Goal: Task Accomplishment & Management: Complete application form

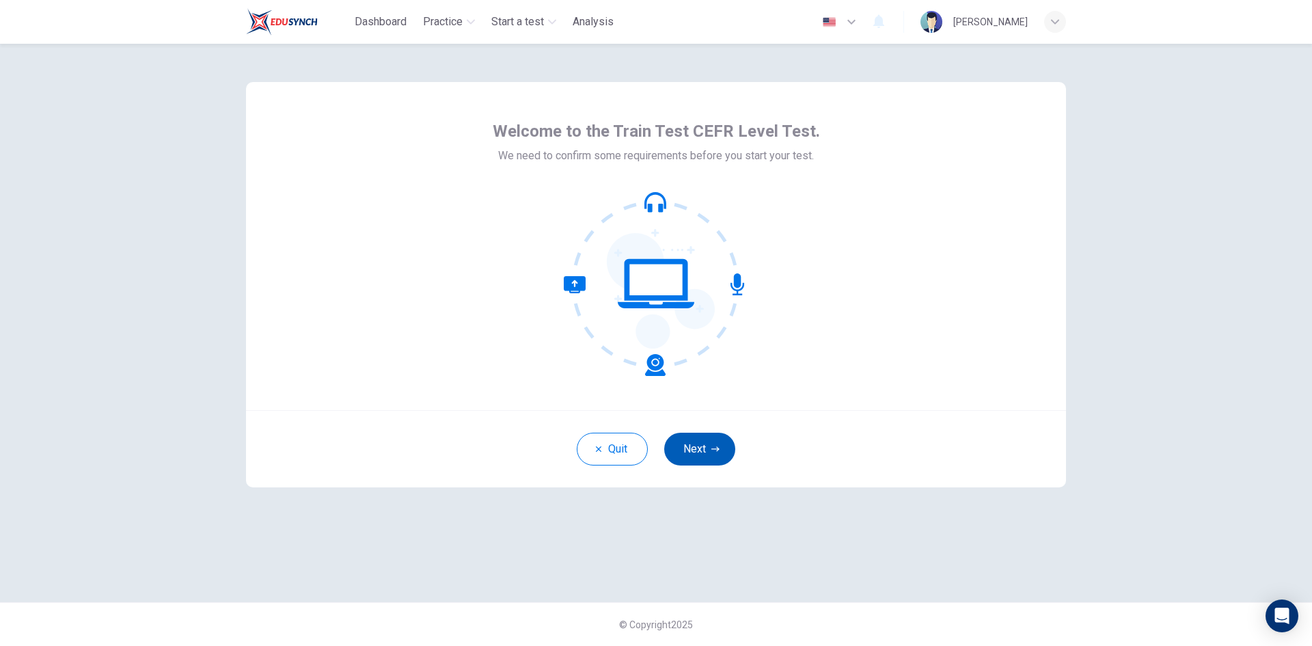
click at [708, 450] on button "Next" at bounding box center [699, 449] width 71 height 33
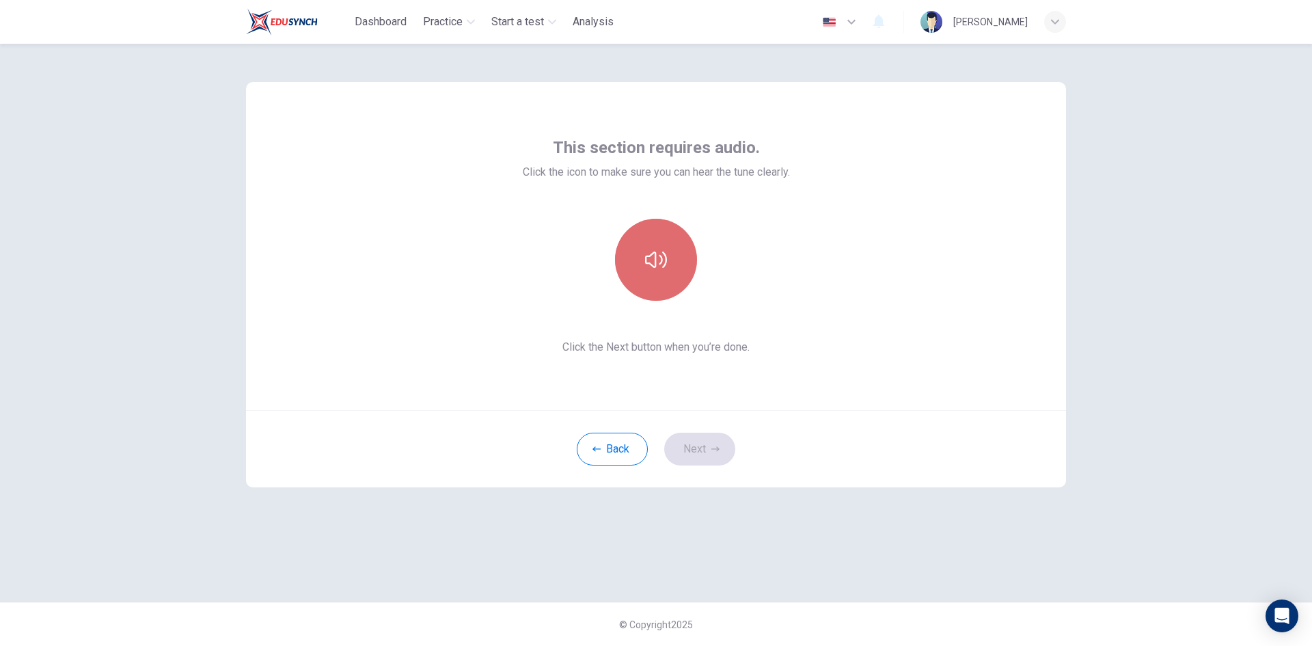
click at [652, 258] on icon "button" at bounding box center [656, 260] width 22 height 22
click at [701, 450] on button "Next" at bounding box center [699, 449] width 71 height 33
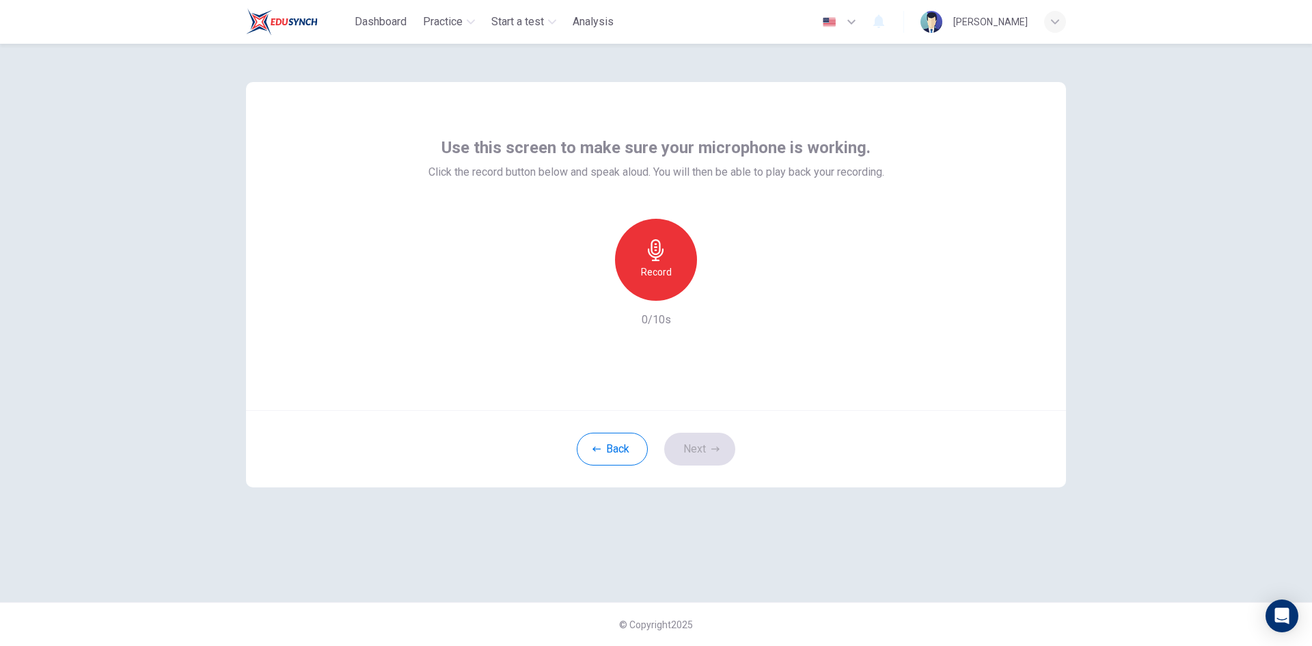
click at [655, 262] on div "Record" at bounding box center [656, 260] width 82 height 82
click at [716, 288] on icon "button" at bounding box center [719, 290] width 14 height 14
click at [701, 459] on button "Next" at bounding box center [699, 449] width 71 height 33
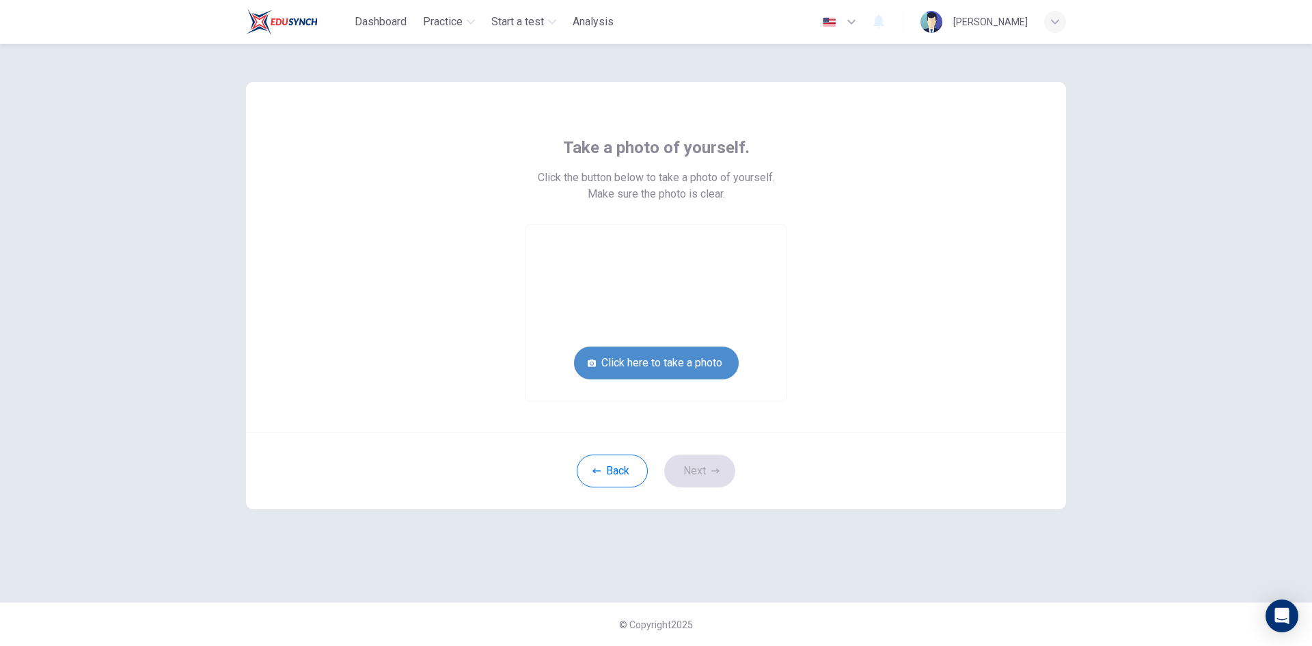
click at [667, 368] on button "Click here to take a photo" at bounding box center [656, 363] width 165 height 33
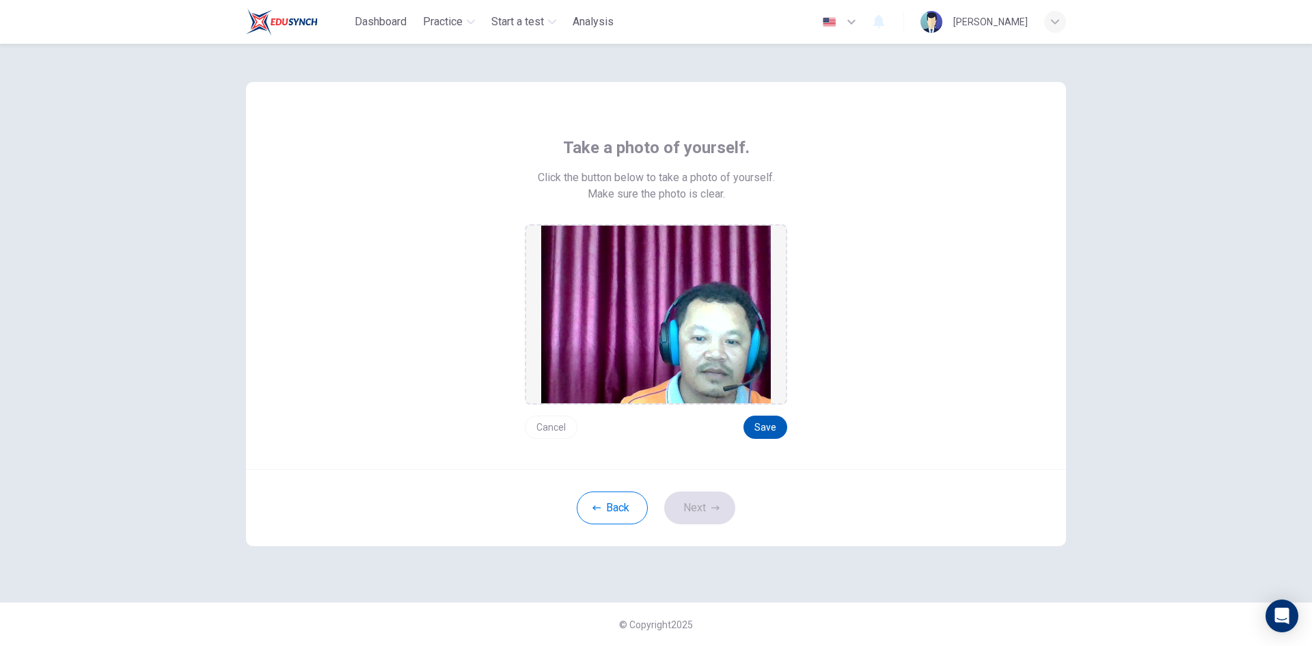
click at [780, 429] on button "Save" at bounding box center [766, 427] width 44 height 23
click at [760, 426] on button "Save" at bounding box center [766, 427] width 44 height 23
click at [696, 512] on button "Next" at bounding box center [699, 507] width 71 height 33
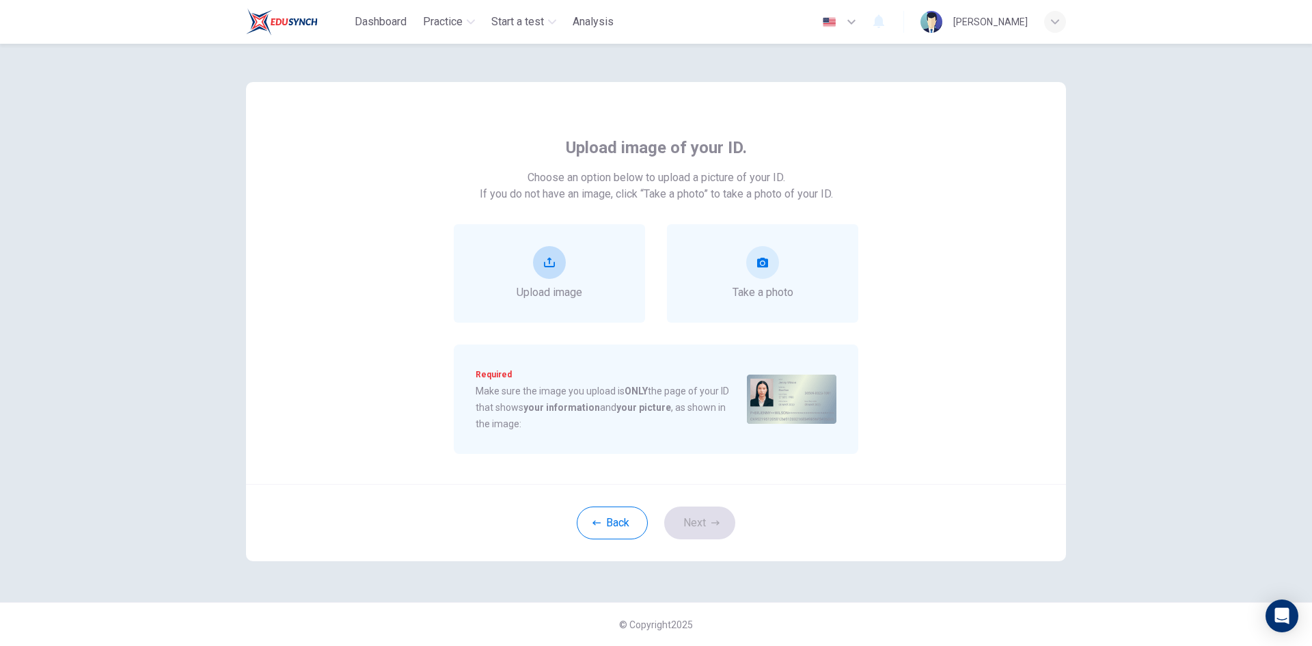
click at [556, 265] on button "upload" at bounding box center [549, 262] width 33 height 33
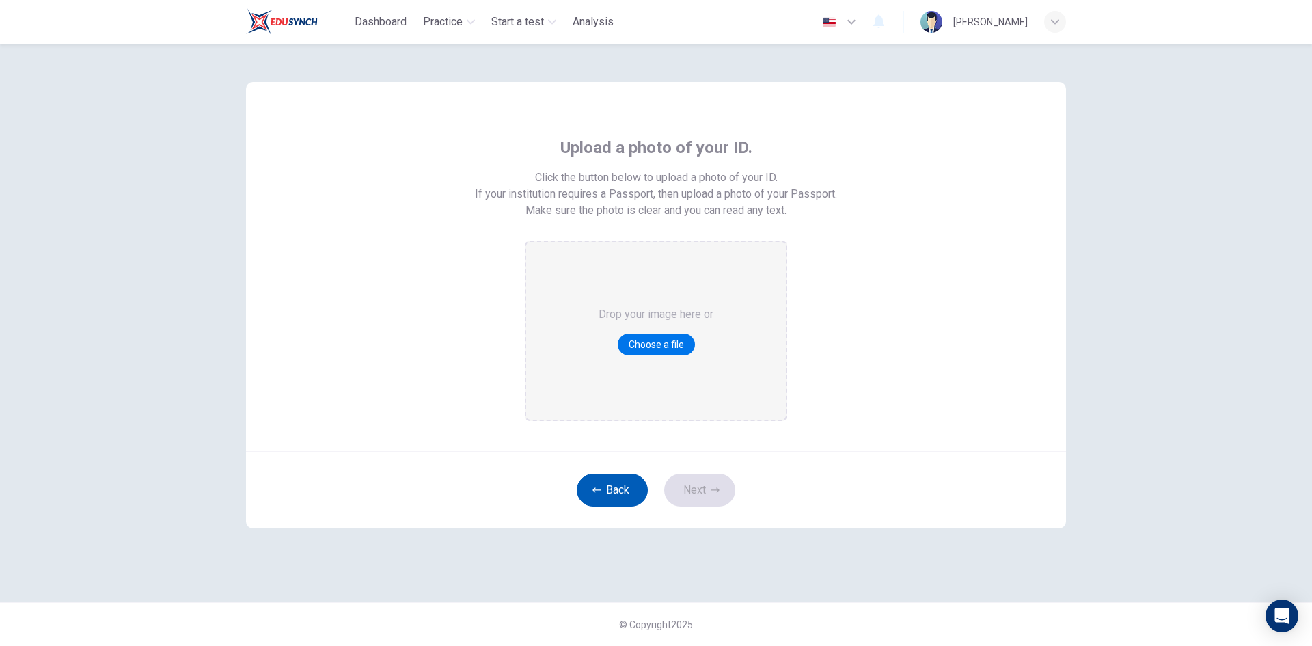
click at [604, 494] on button "Back" at bounding box center [612, 490] width 71 height 33
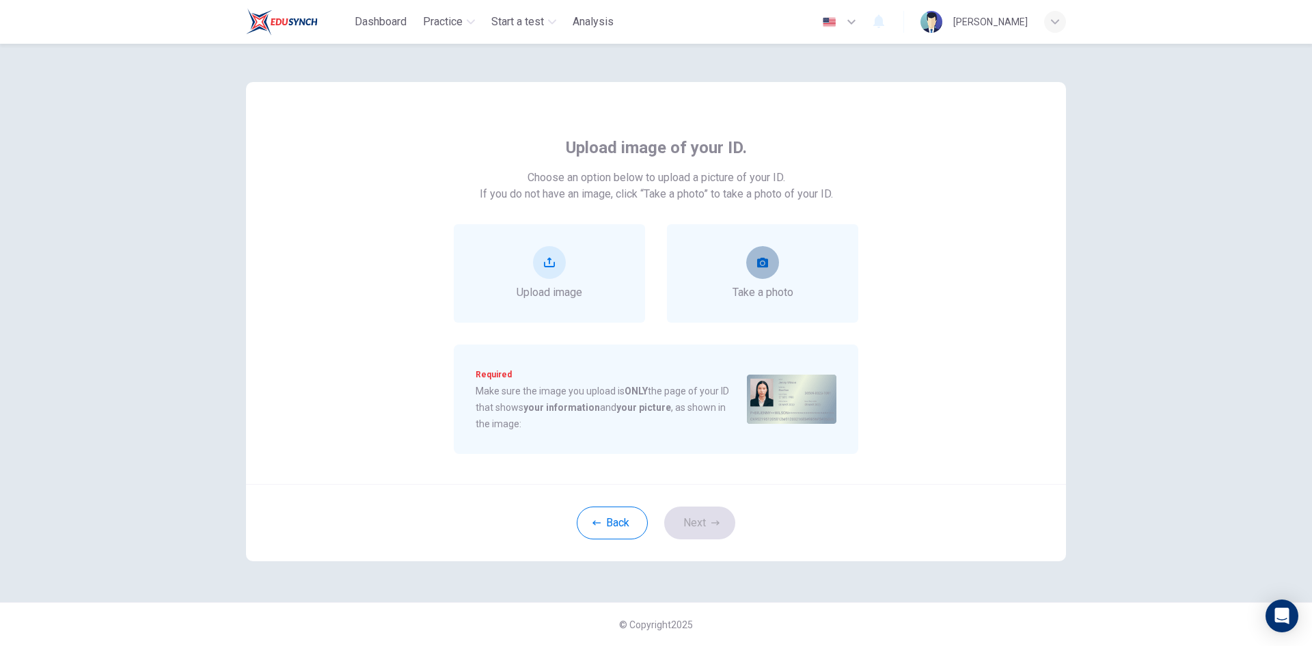
click at [763, 269] on button "take photo" at bounding box center [762, 262] width 33 height 33
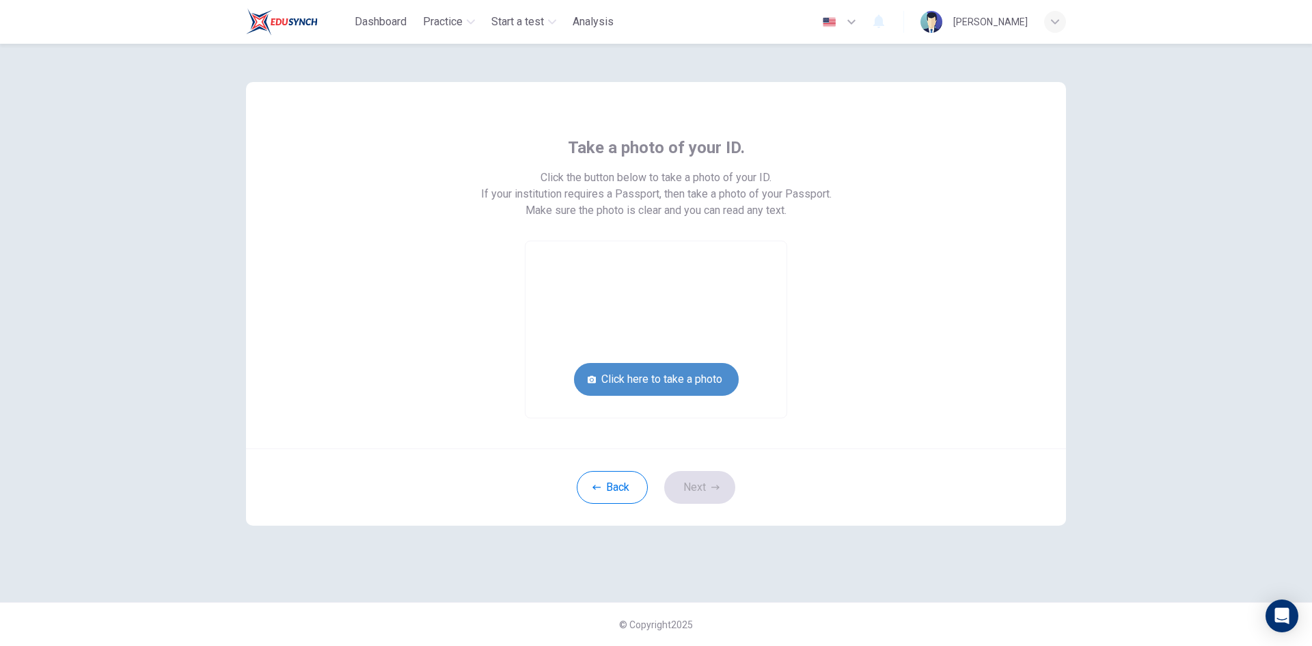
click at [651, 382] on button "Click here to take a photo" at bounding box center [656, 379] width 165 height 33
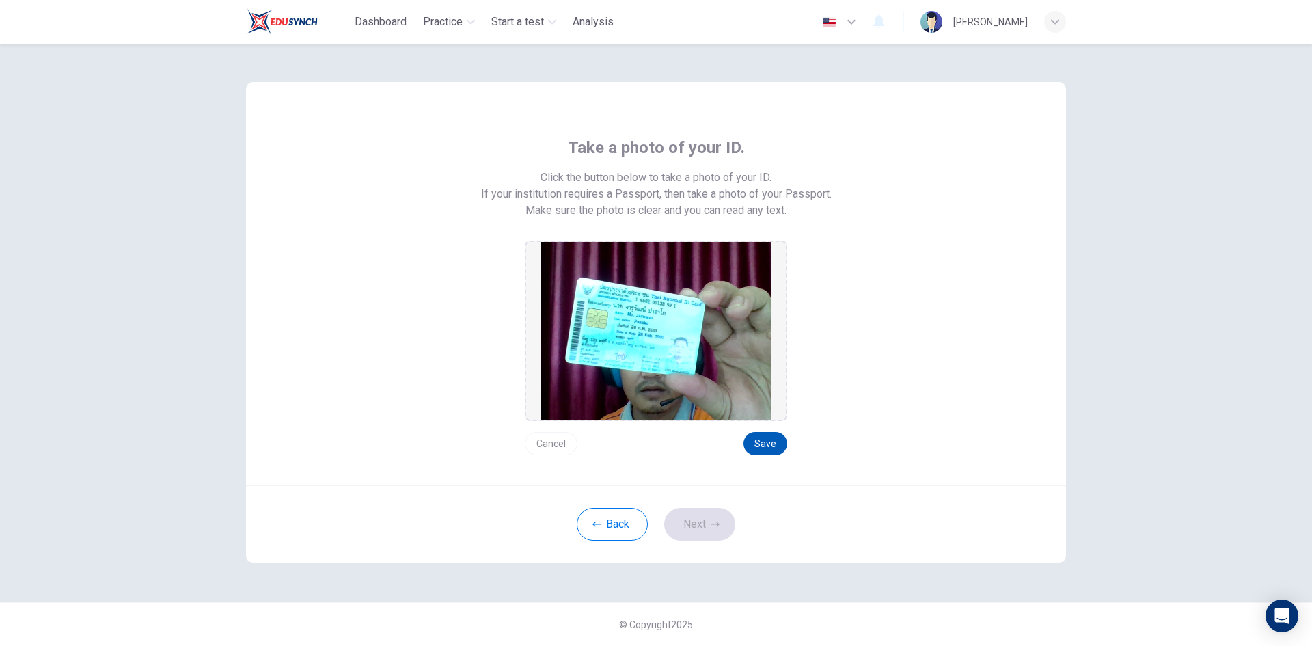
click at [764, 444] on button "Save" at bounding box center [766, 443] width 44 height 23
click at [768, 440] on button "Save" at bounding box center [766, 443] width 44 height 23
click at [718, 527] on icon "button" at bounding box center [716, 524] width 8 height 8
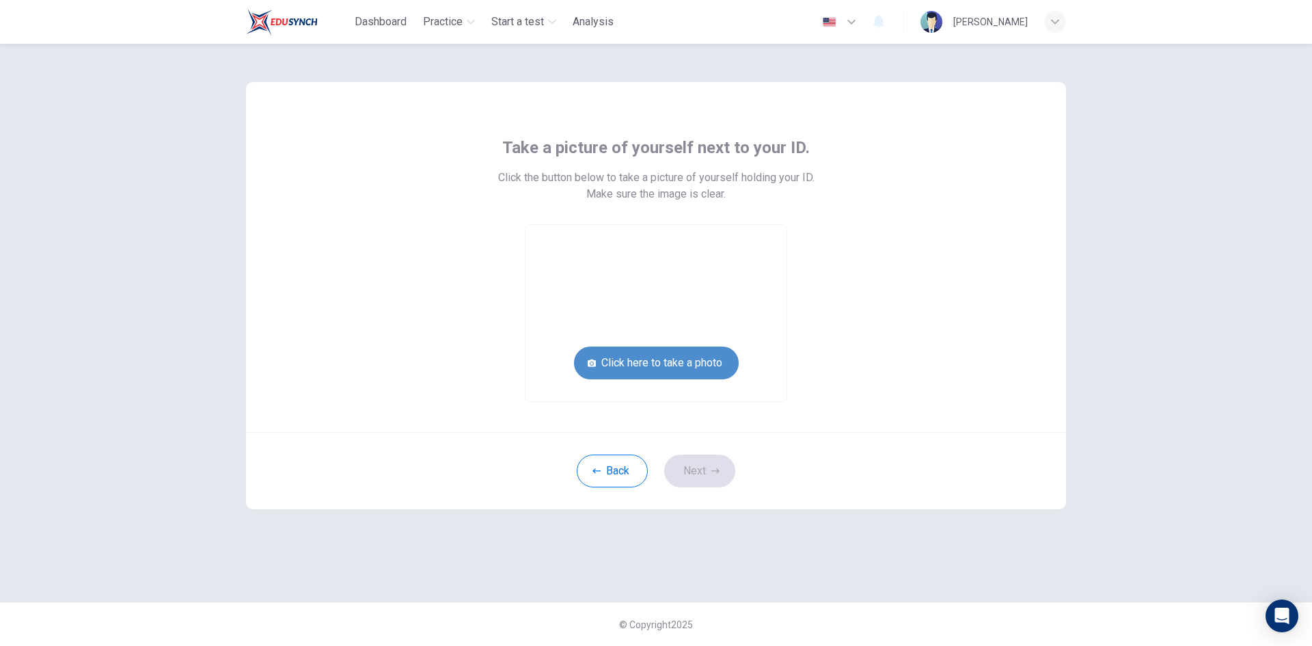
click at [660, 360] on button "Click here to take a photo" at bounding box center [656, 363] width 165 height 33
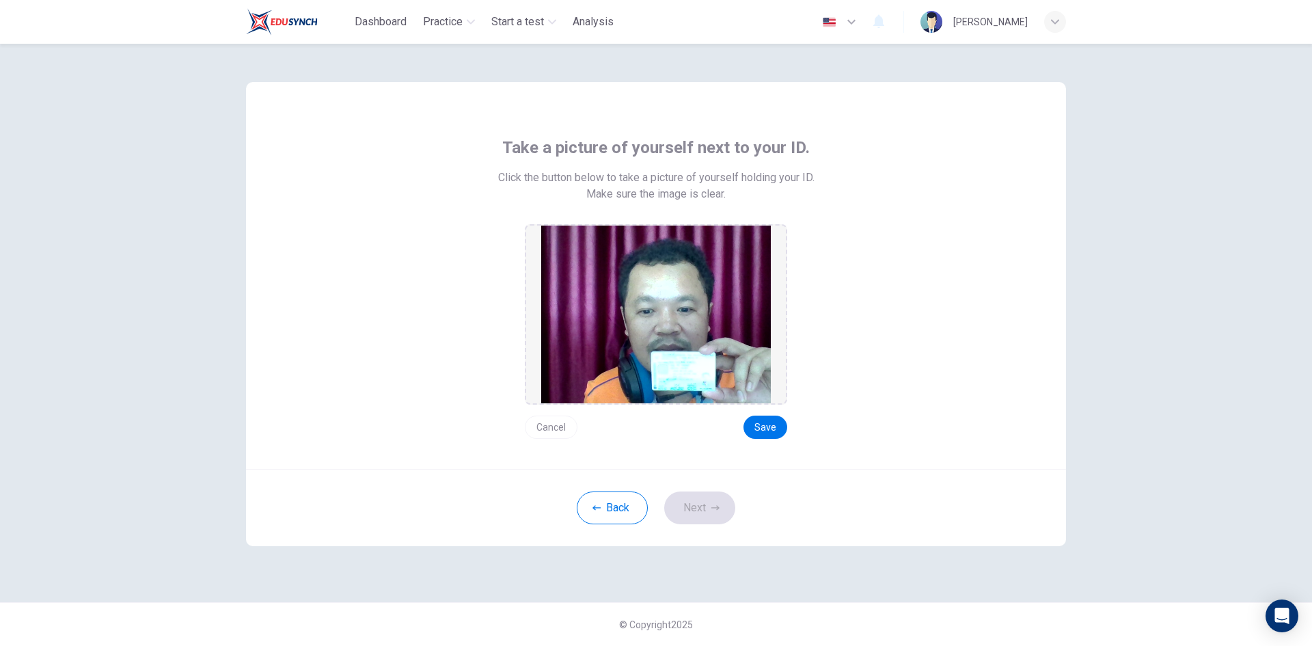
click at [551, 425] on button "Cancel" at bounding box center [551, 427] width 53 height 23
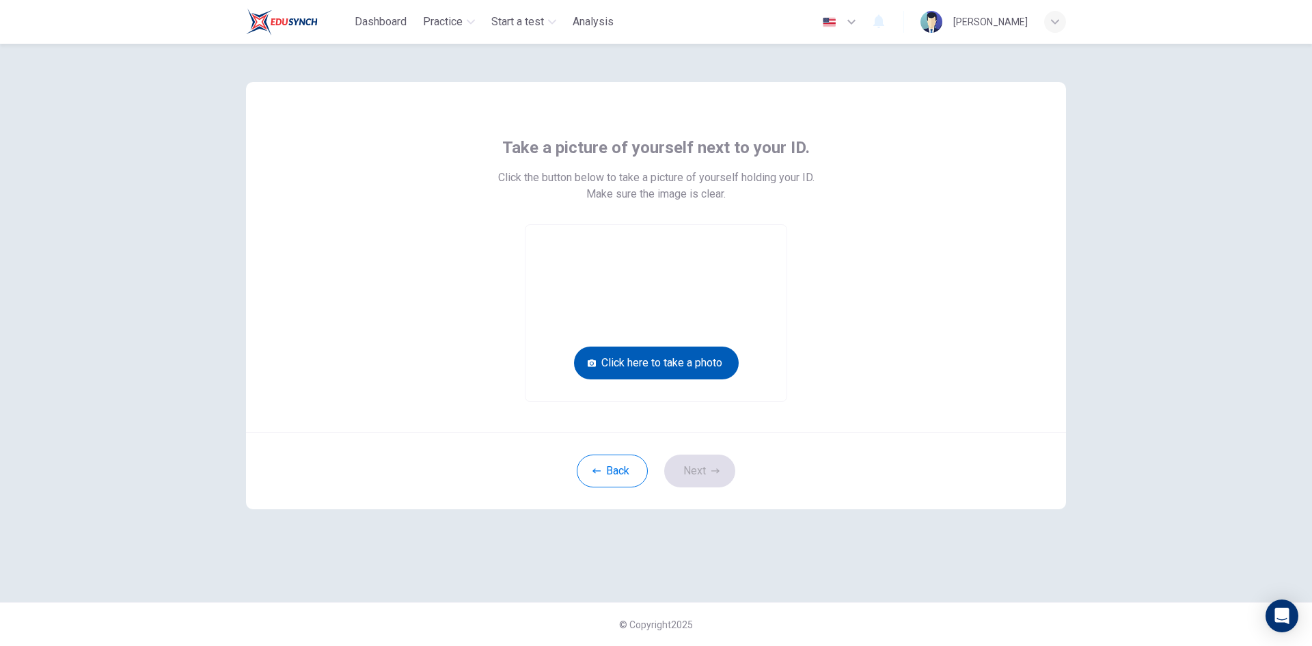
click at [611, 361] on button "Click here to take a photo" at bounding box center [656, 363] width 165 height 33
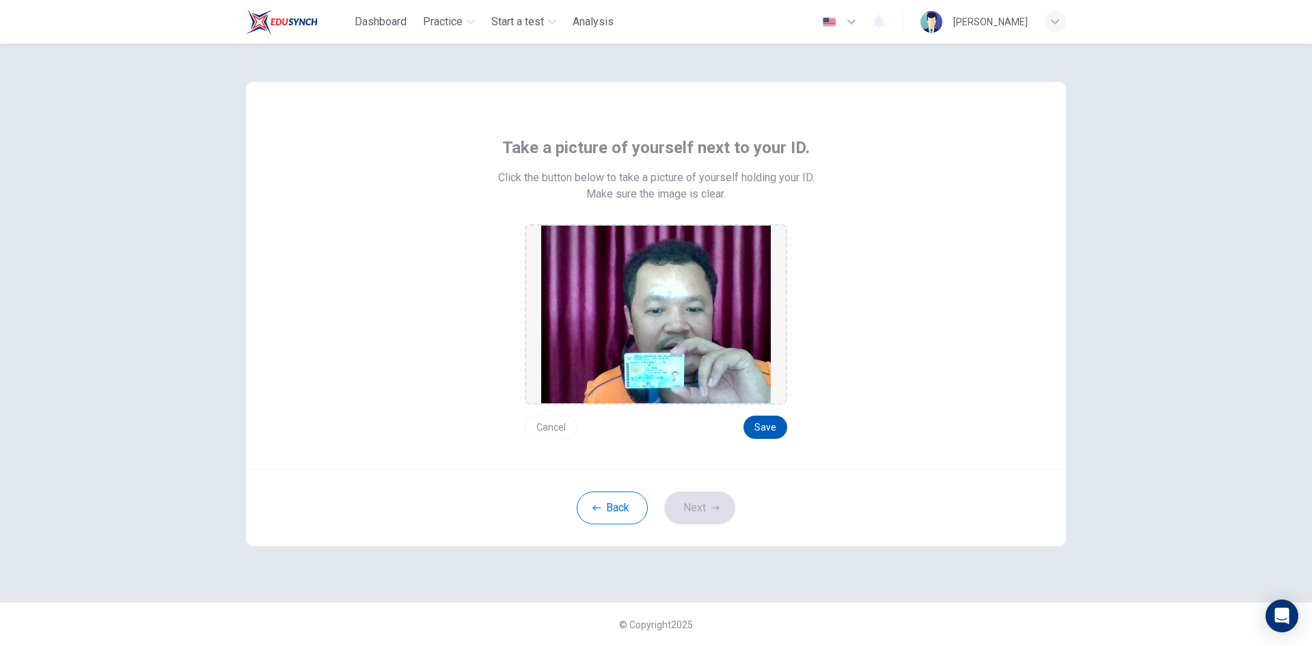
click at [753, 427] on button "Save" at bounding box center [766, 427] width 44 height 23
click at [770, 427] on button "Save" at bounding box center [766, 427] width 44 height 23
click at [714, 501] on button "Next" at bounding box center [699, 507] width 71 height 33
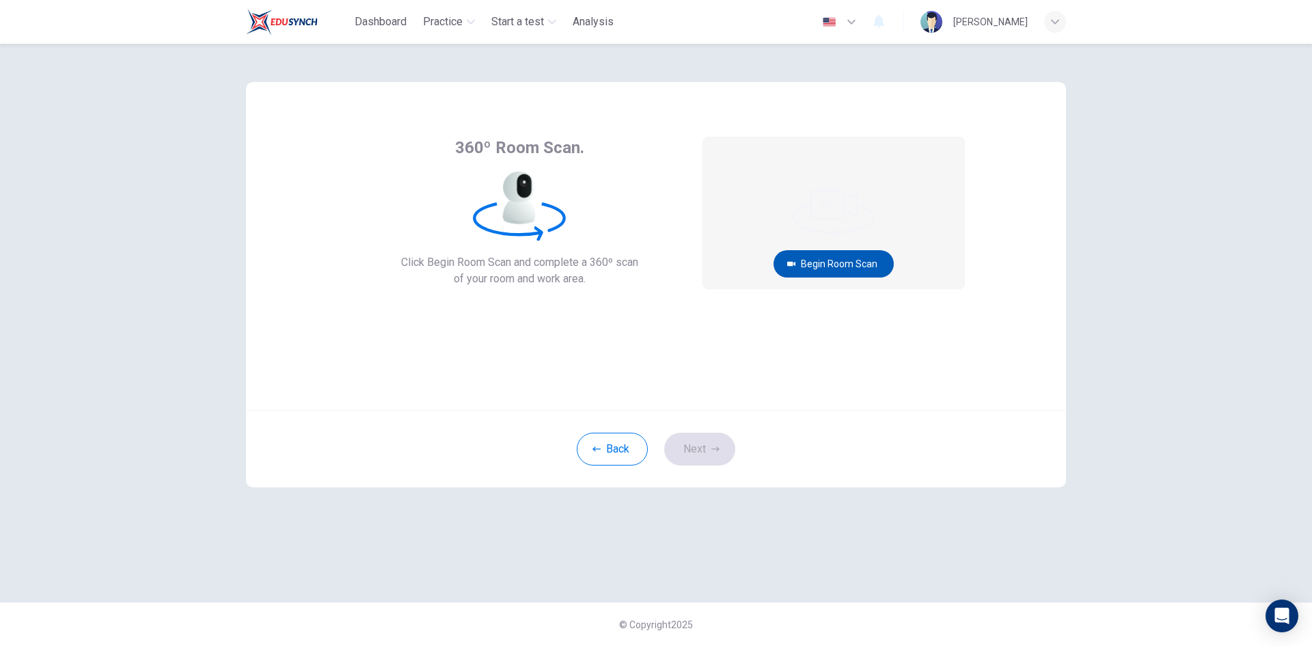
click at [835, 263] on button "Begin Room Scan" at bounding box center [834, 263] width 120 height 27
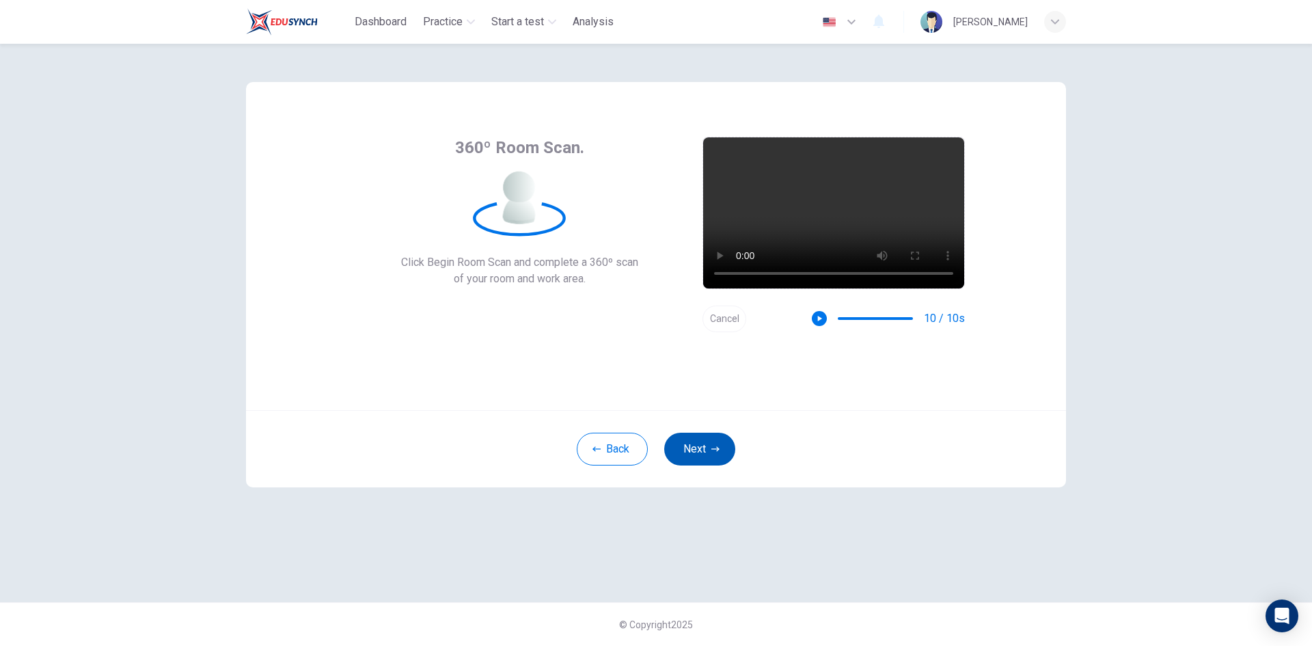
click at [713, 446] on icon "button" at bounding box center [716, 449] width 8 height 8
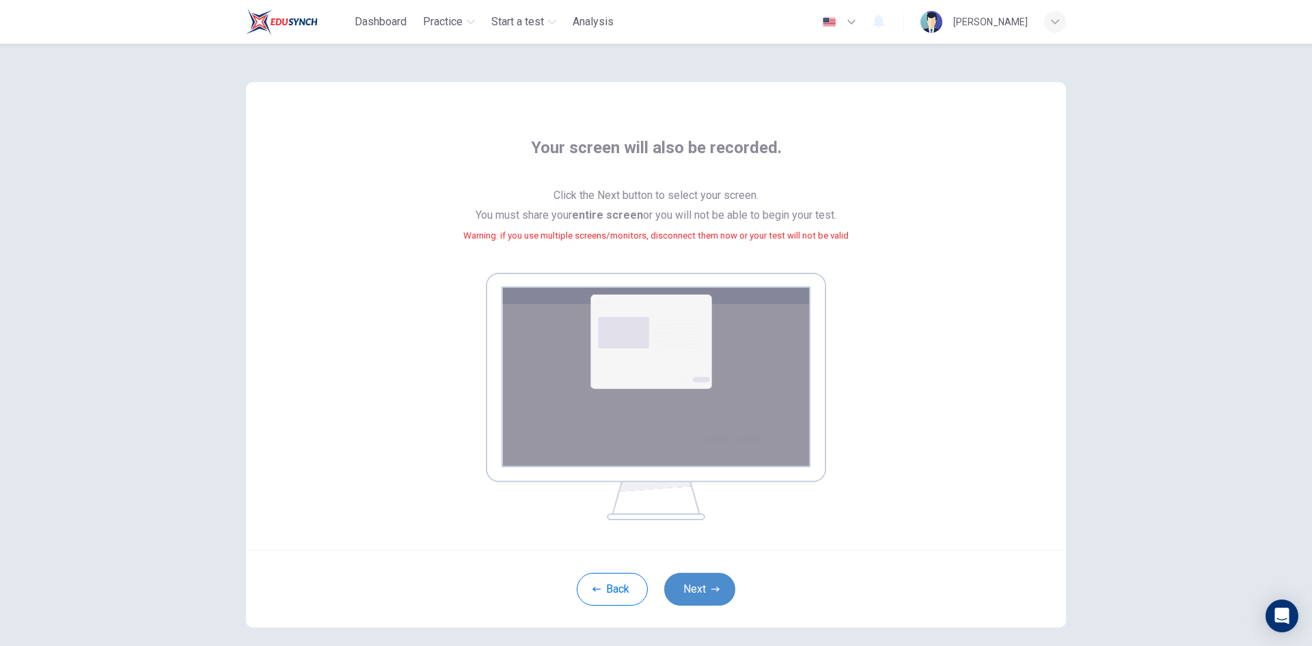
click at [707, 597] on button "Next" at bounding box center [699, 589] width 71 height 33
click at [697, 582] on button "Next" at bounding box center [699, 589] width 71 height 33
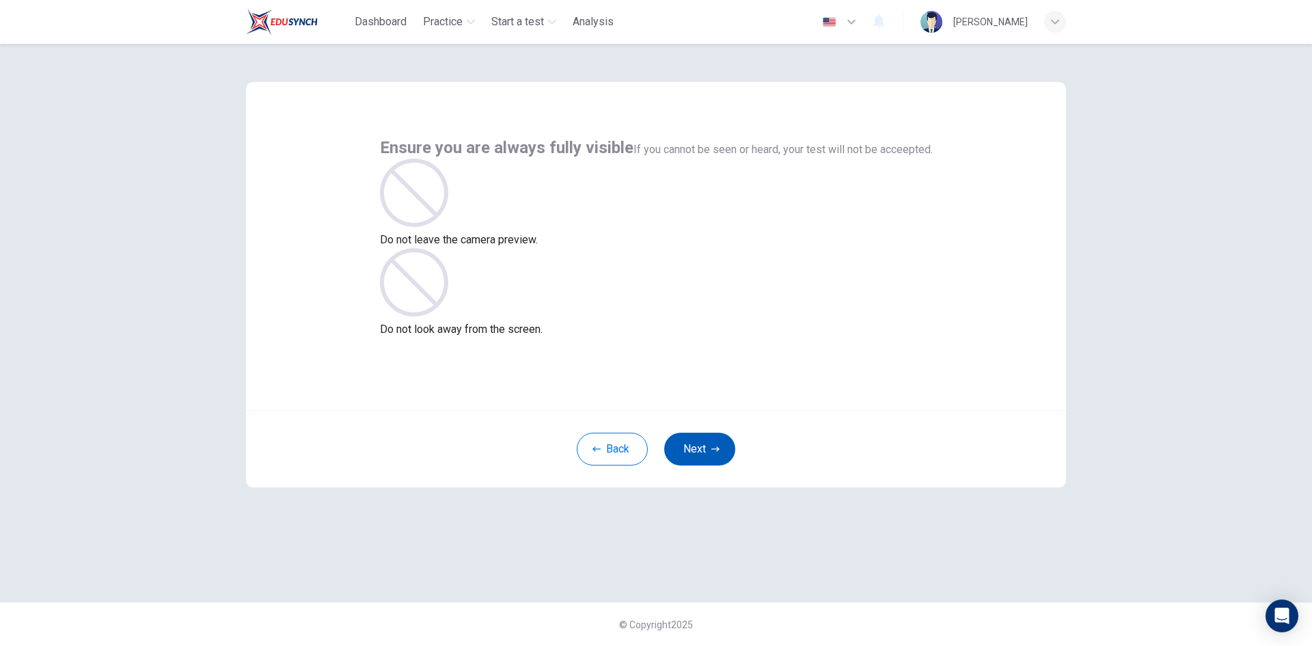
click at [704, 443] on button "Next" at bounding box center [699, 449] width 71 height 33
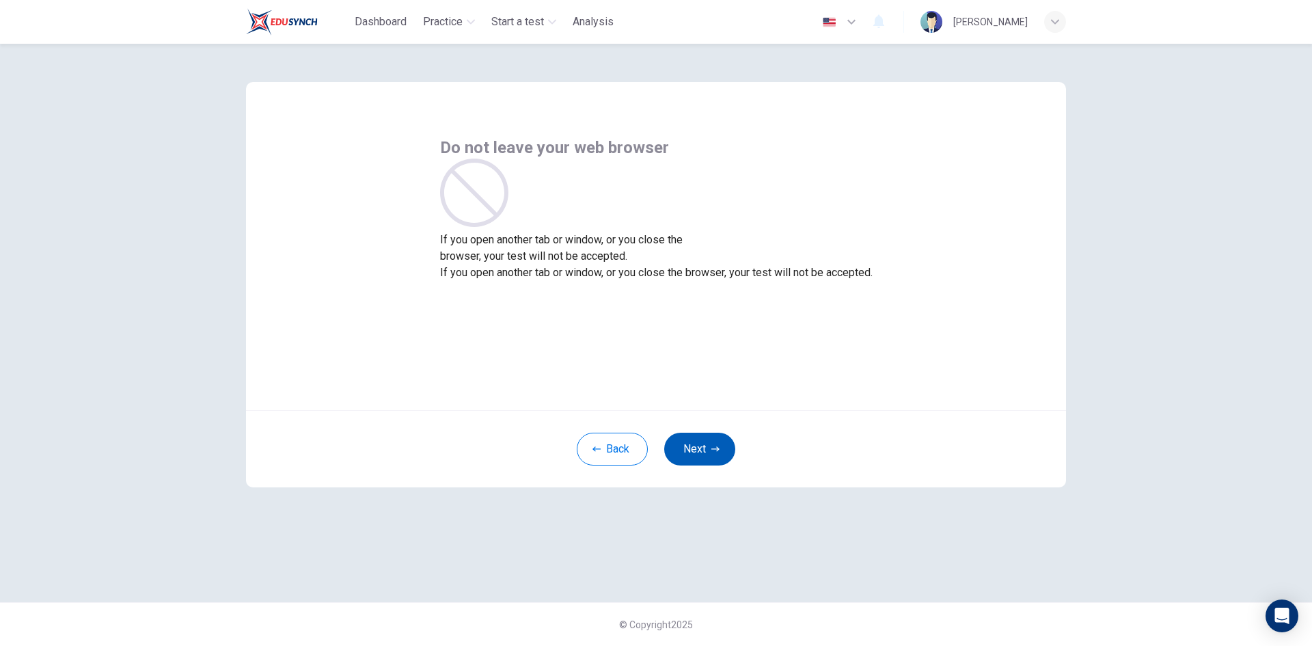
click at [710, 450] on button "Next" at bounding box center [699, 449] width 71 height 33
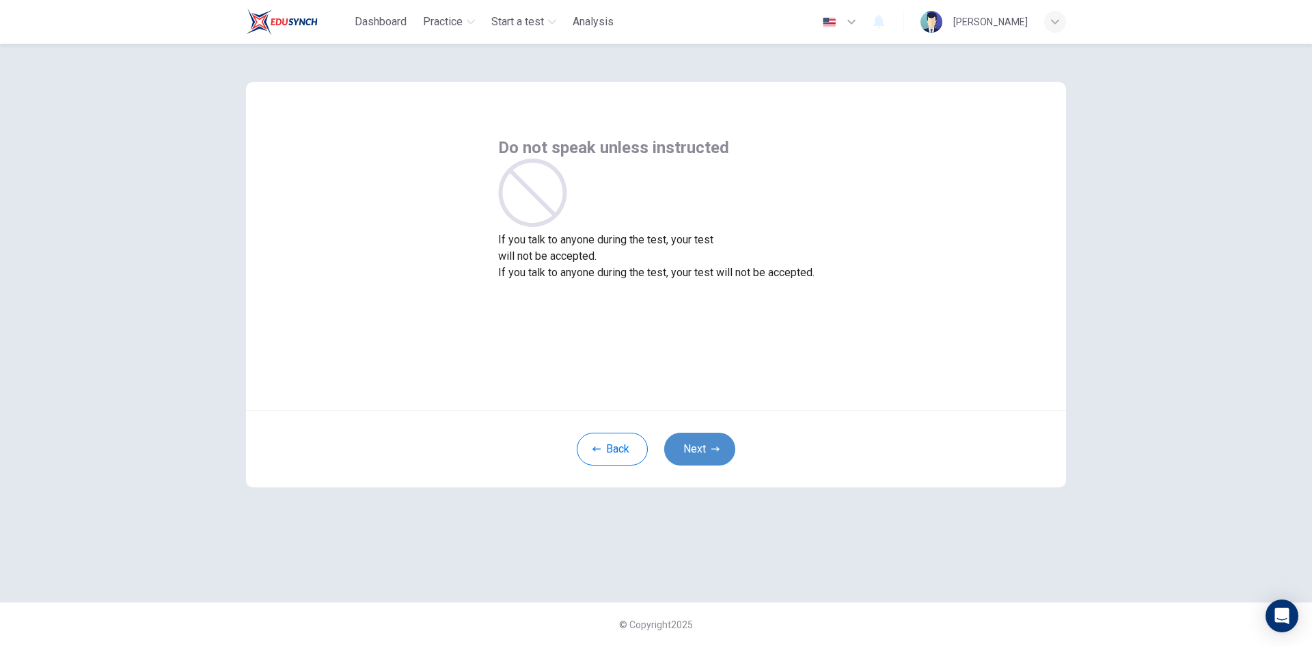
click at [710, 450] on button "Next" at bounding box center [699, 449] width 71 height 33
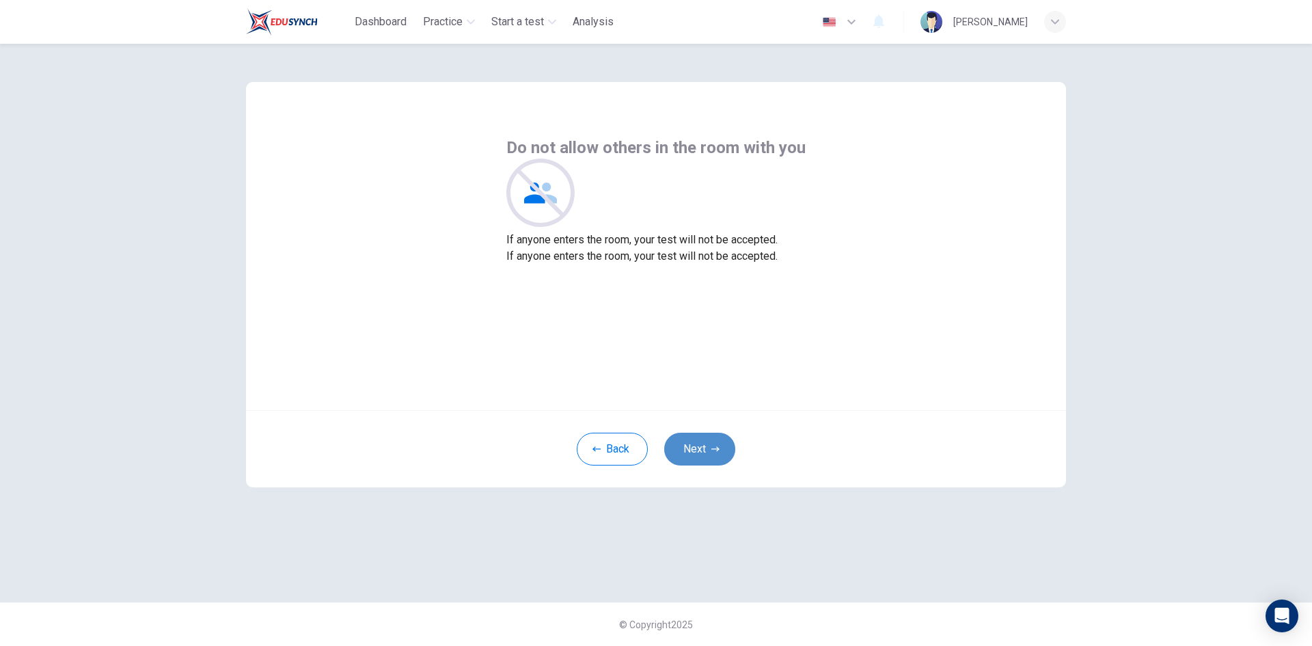
click at [710, 450] on button "Next" at bounding box center [699, 449] width 71 height 33
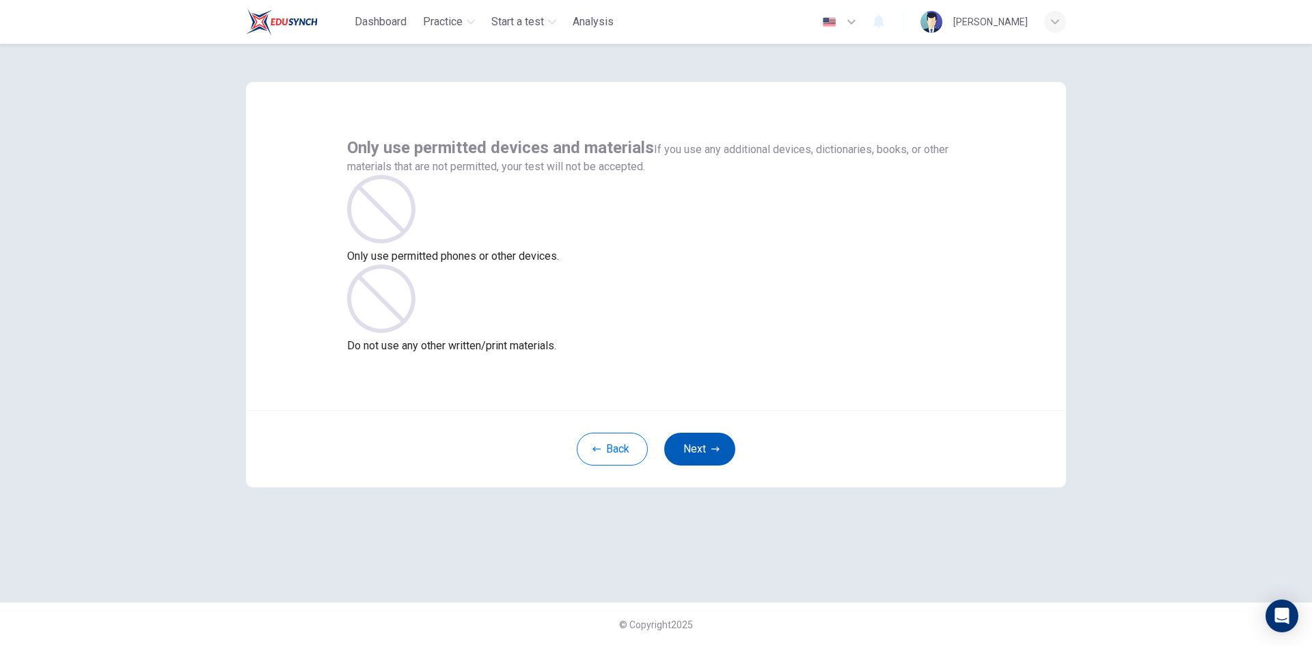
click at [710, 450] on button "Next" at bounding box center [699, 449] width 71 height 33
click at [719, 443] on button "Next" at bounding box center [699, 449] width 71 height 33
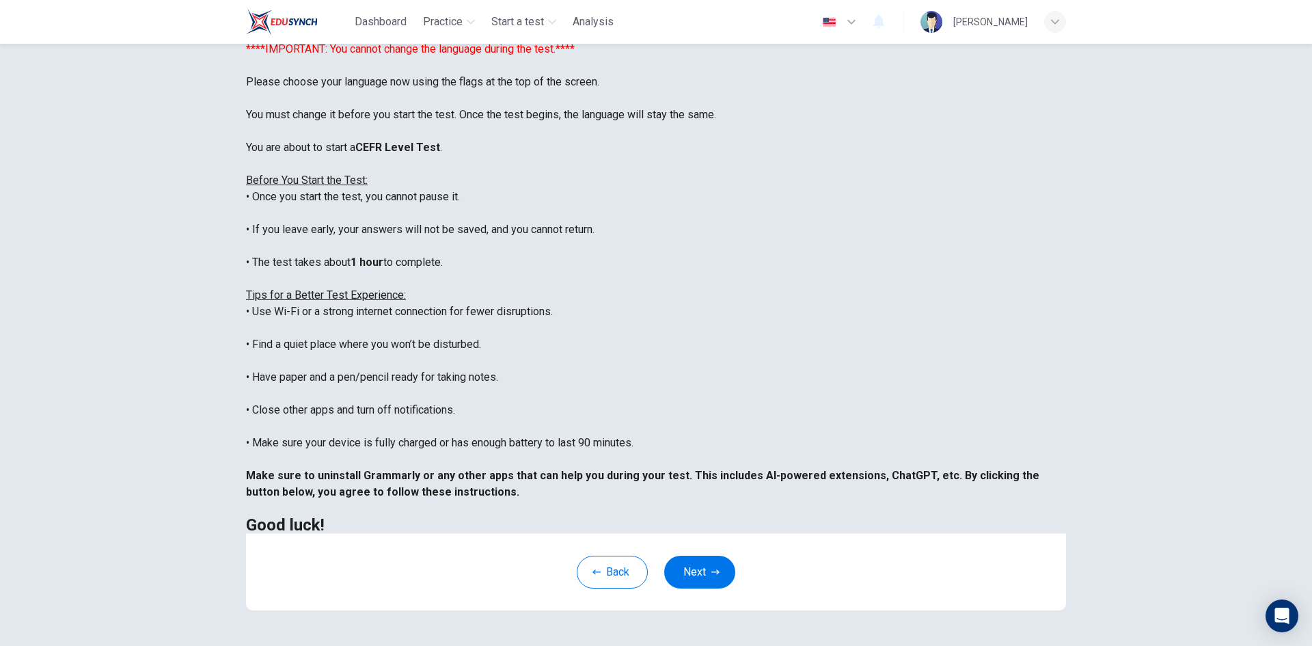
scroll to position [114, 0]
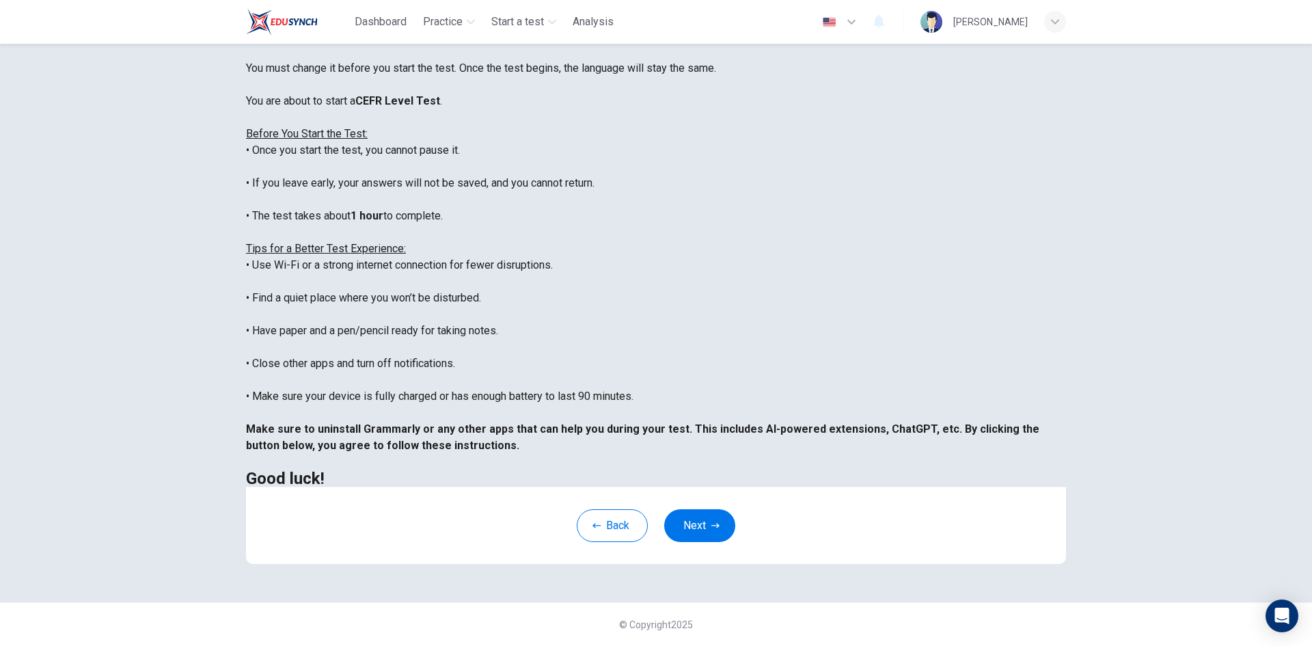
click at [703, 530] on button "Next" at bounding box center [699, 525] width 71 height 33
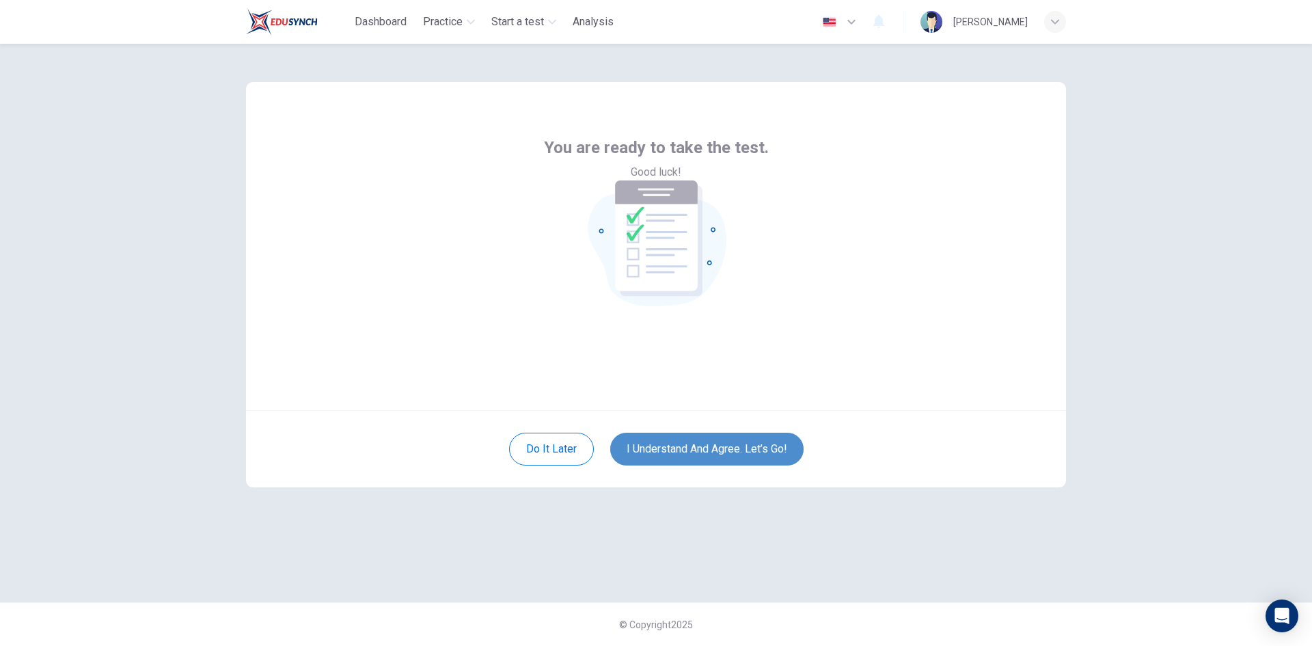
click at [716, 457] on button "I understand and agree. Let’s go!" at bounding box center [706, 449] width 193 height 33
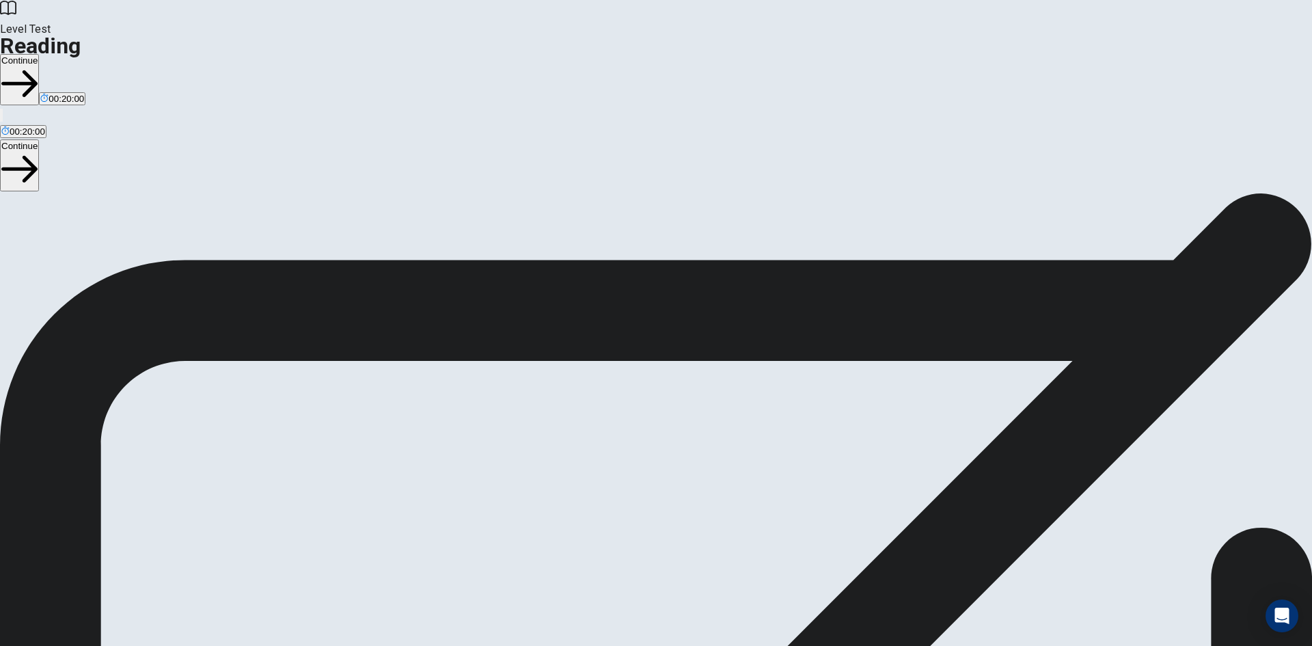
click at [39, 54] on button "Continue" at bounding box center [19, 79] width 39 height 51
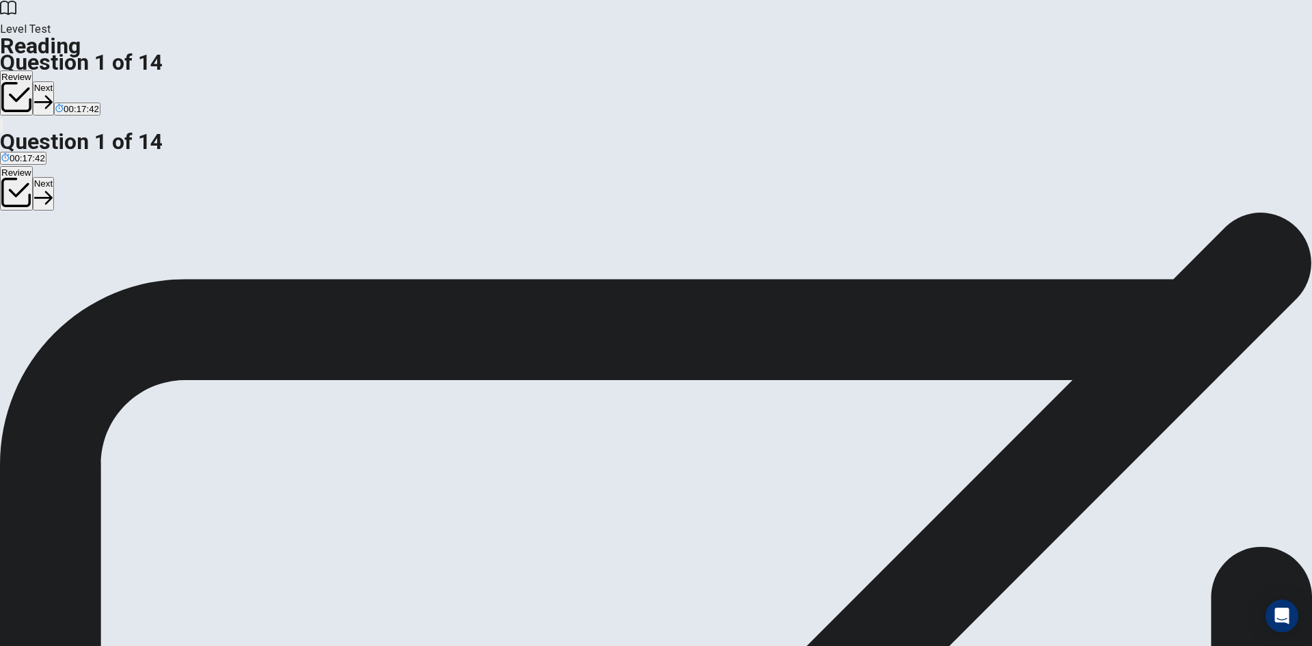
scroll to position [319, 0]
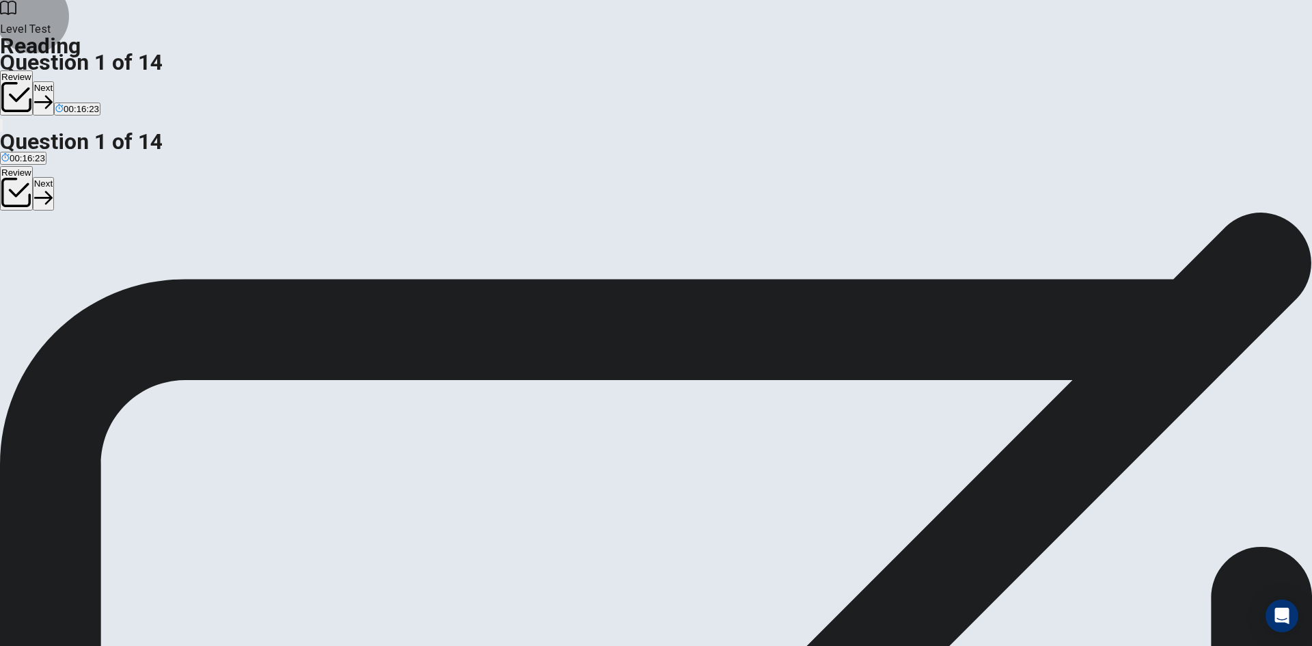
click at [54, 81] on button "Next" at bounding box center [43, 97] width 21 height 33
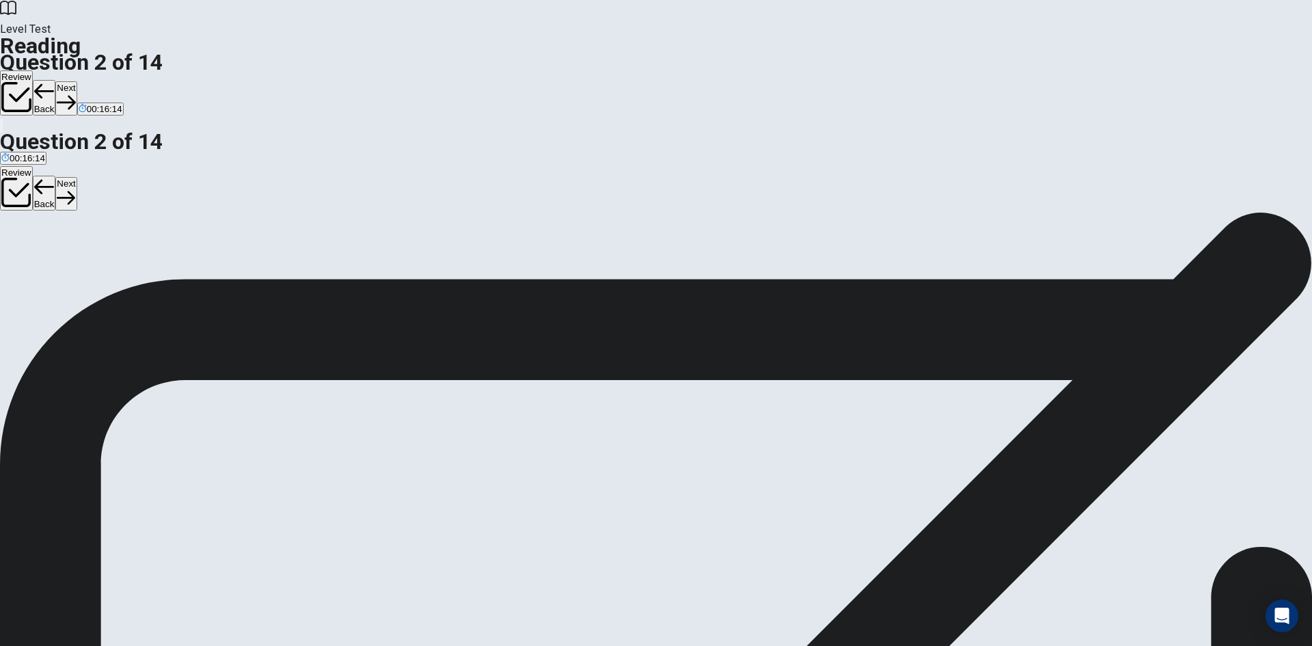
click at [77, 81] on button "Next" at bounding box center [65, 97] width 21 height 33
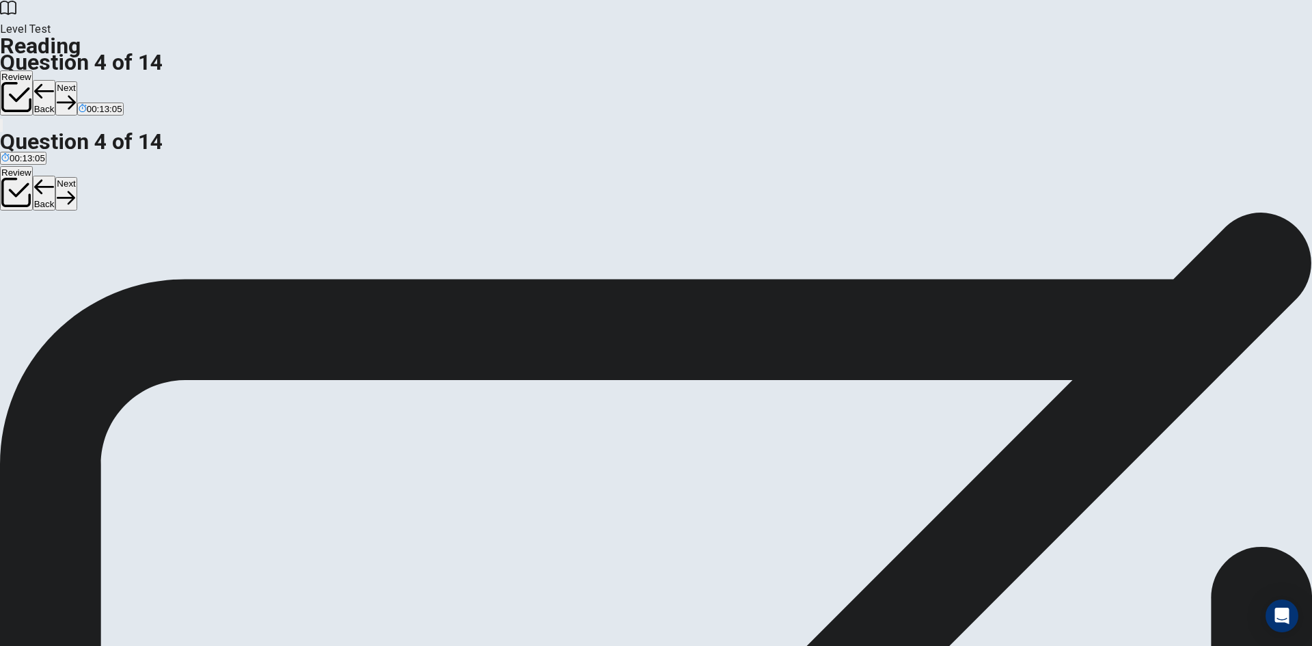
click at [77, 81] on button "Next" at bounding box center [65, 97] width 21 height 33
click at [241, 261] on button "B By streaming their gameplay online" at bounding box center [168, 272] width 145 height 23
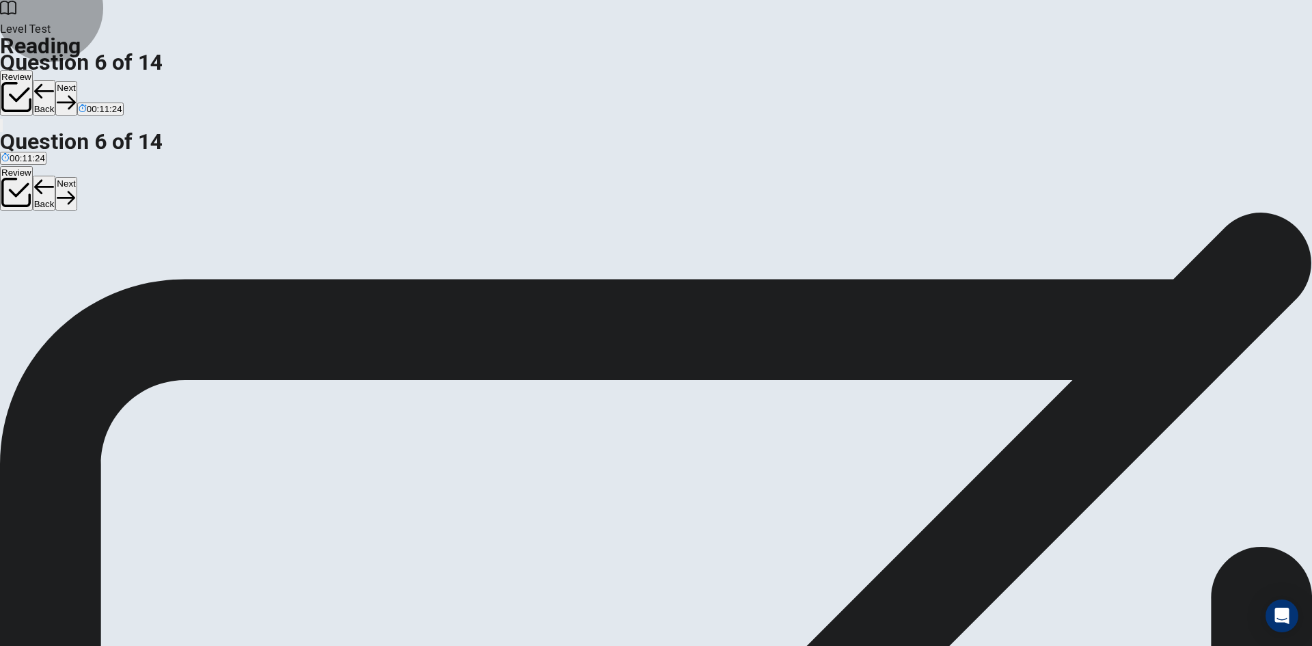
click at [77, 81] on button "Next" at bounding box center [65, 97] width 21 height 33
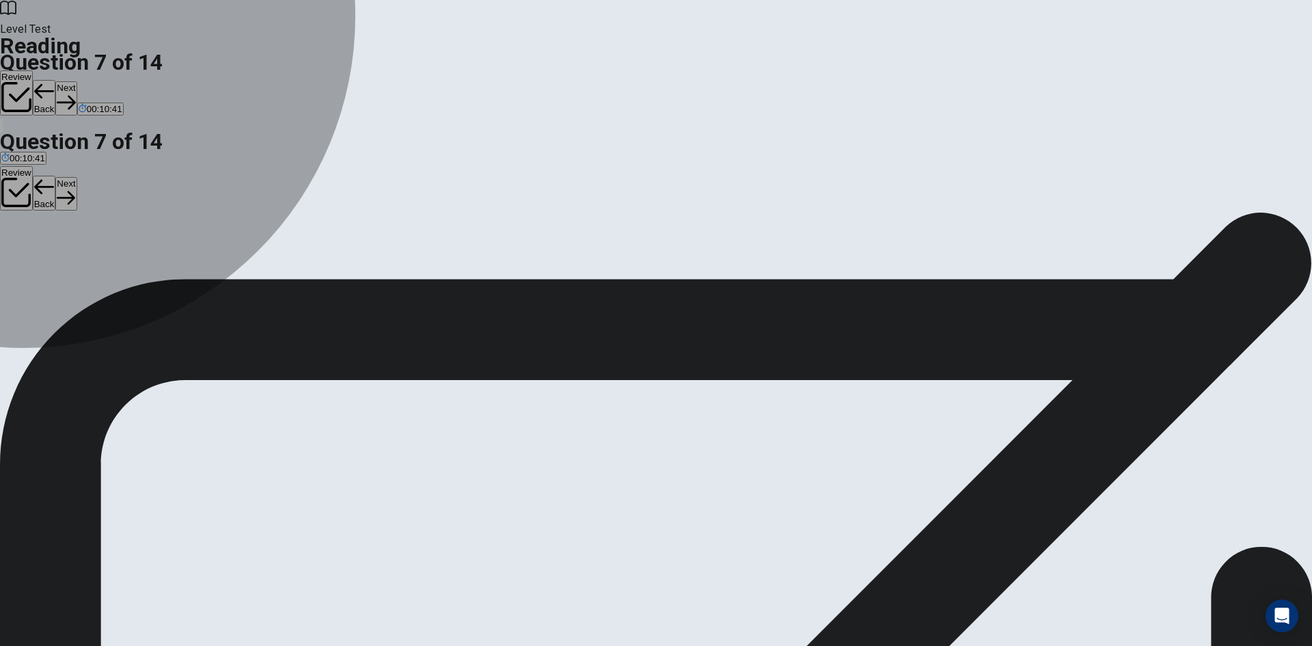
click at [161, 262] on div "A" at bounding box center [80, 267] width 159 height 10
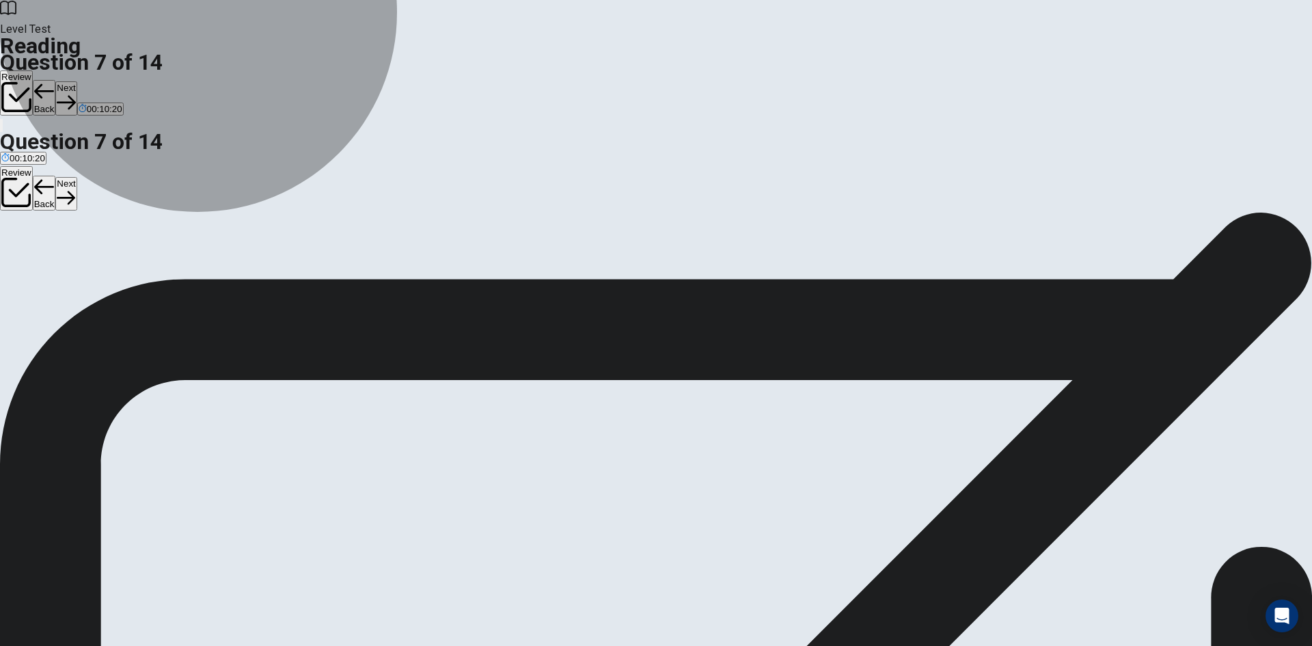
click at [315, 273] on span "It will be replaced by traditional sports" at bounding box center [239, 278] width 152 height 10
click at [161, 273] on span "It will likely continue to grow and evolve" at bounding box center [80, 278] width 159 height 10
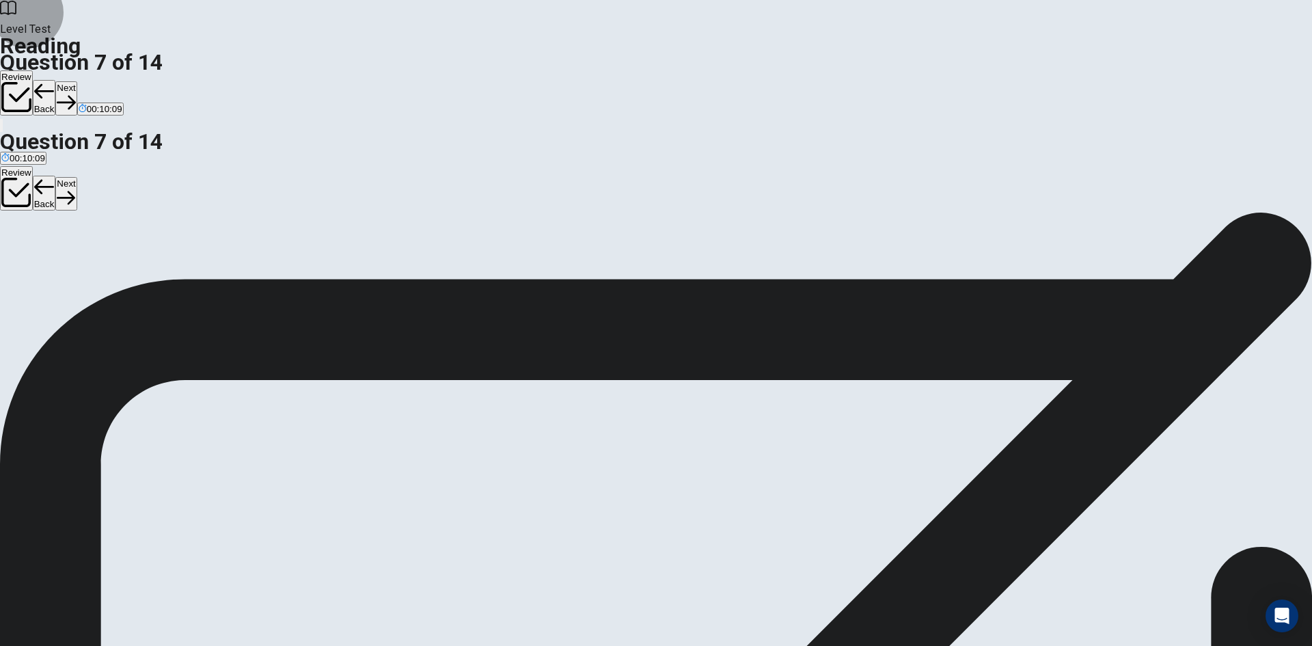
click at [77, 81] on button "Next" at bounding box center [65, 97] width 21 height 33
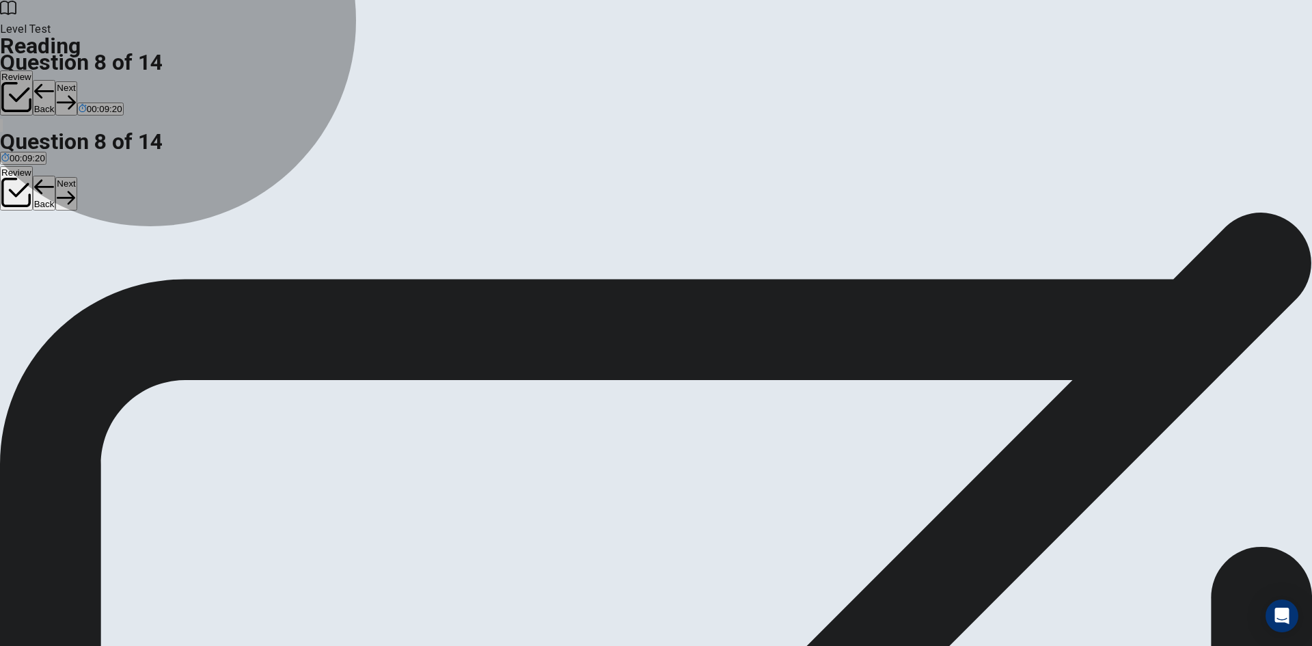
click at [142, 273] on span "Is now considered a real job option" at bounding box center [71, 278] width 141 height 10
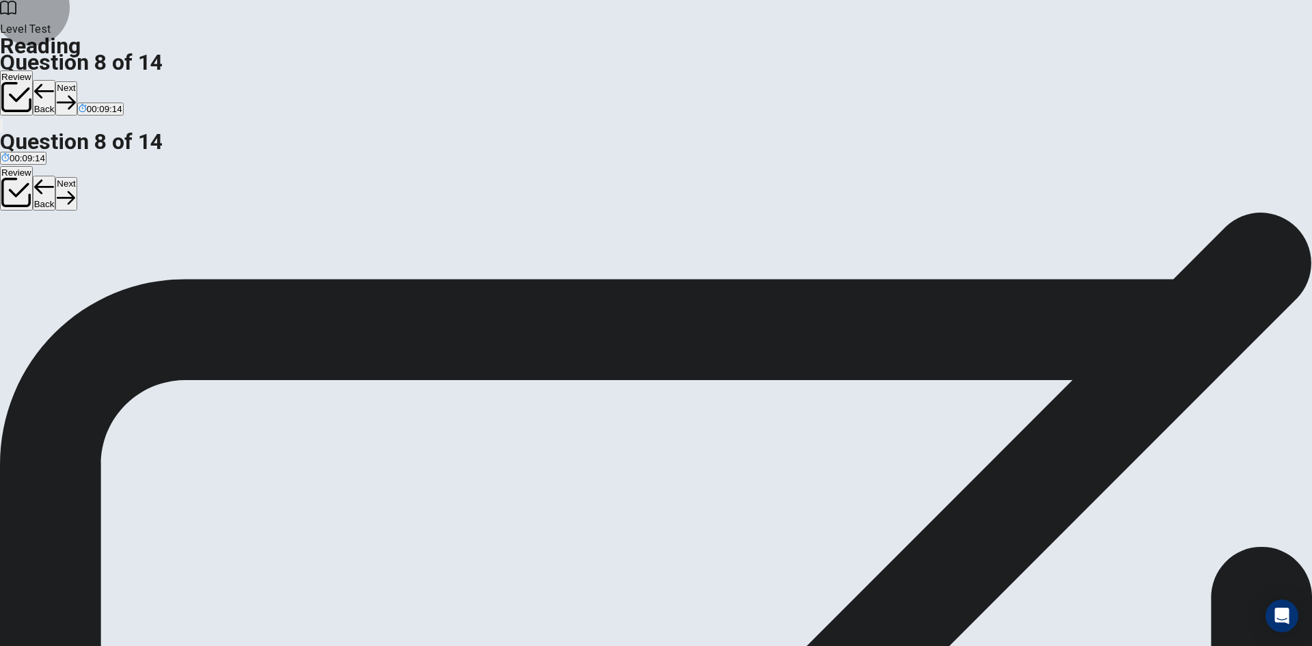
click at [77, 81] on button "Next" at bounding box center [65, 97] width 21 height 33
click at [255, 273] on span "Esports teams are exactly the same as traditional sports teams" at bounding box center [128, 278] width 254 height 10
click at [75, 93] on icon "button" at bounding box center [66, 102] width 18 height 18
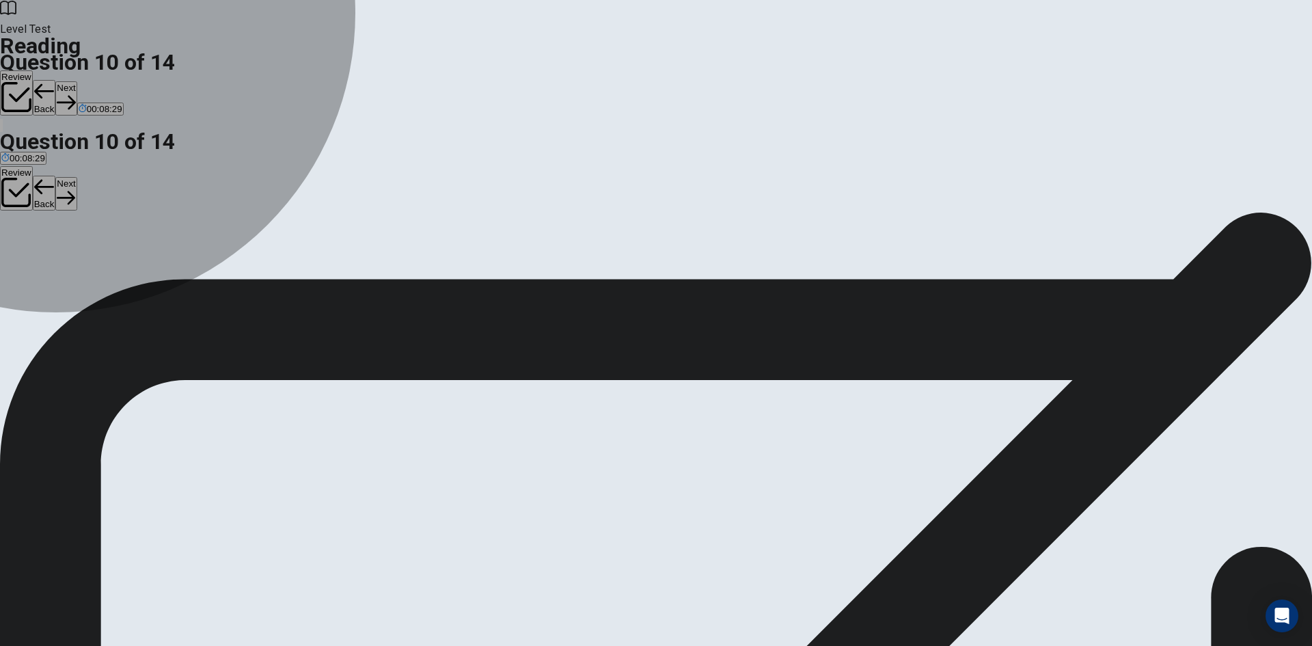
click at [157, 283] on span "Famous" at bounding box center [140, 278] width 33 height 10
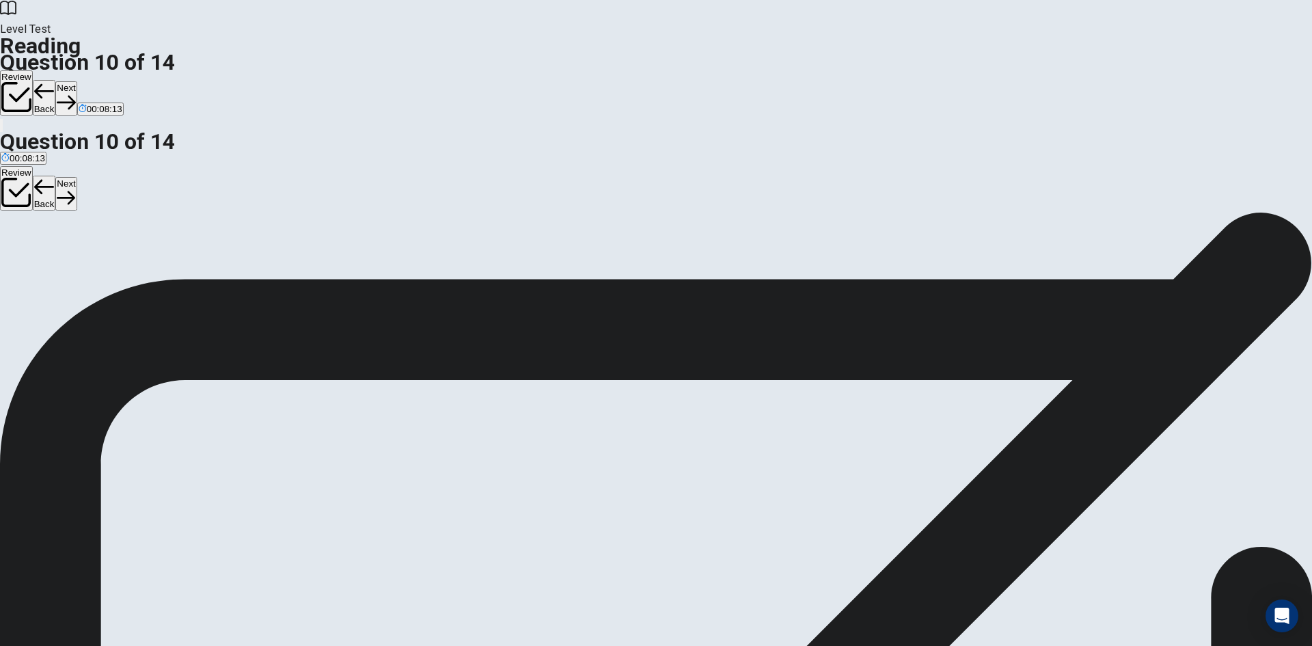
click at [77, 81] on button "Next" at bounding box center [65, 97] width 21 height 33
click at [151, 511] on input at bounding box center [104, 517] width 94 height 12
click at [77, 81] on button "Next" at bounding box center [65, 97] width 21 height 33
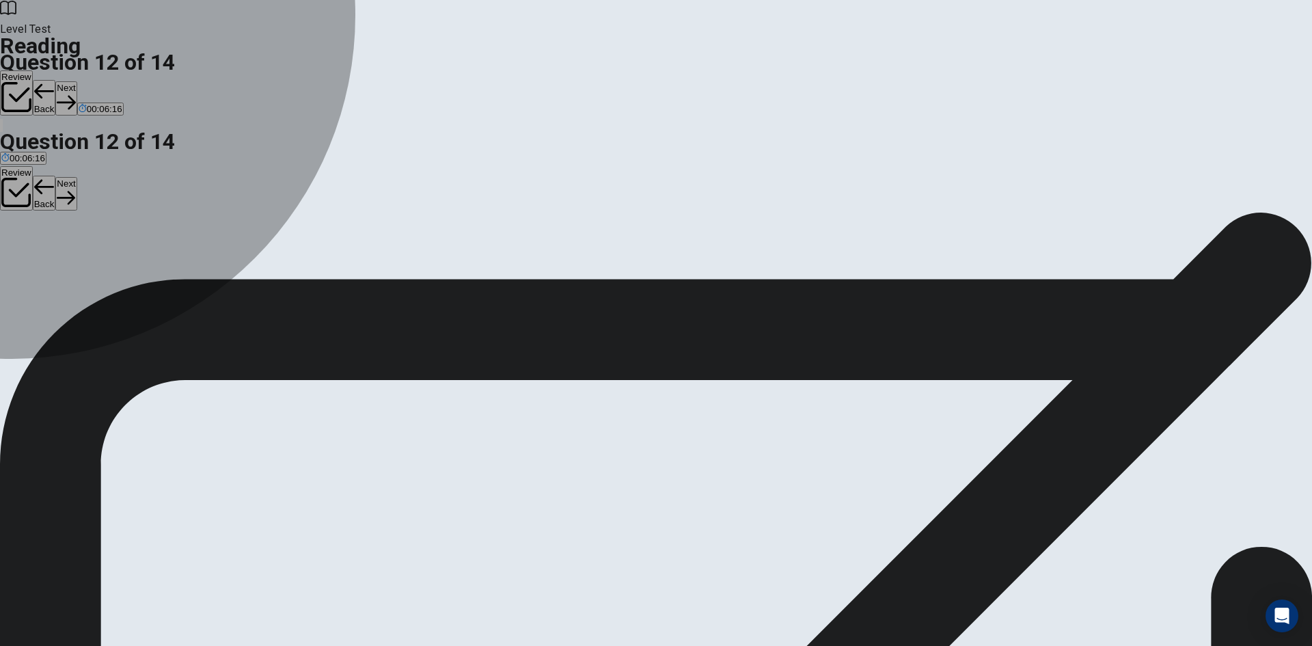
click at [379, 273] on div "C" at bounding box center [490, 267] width 222 height 10
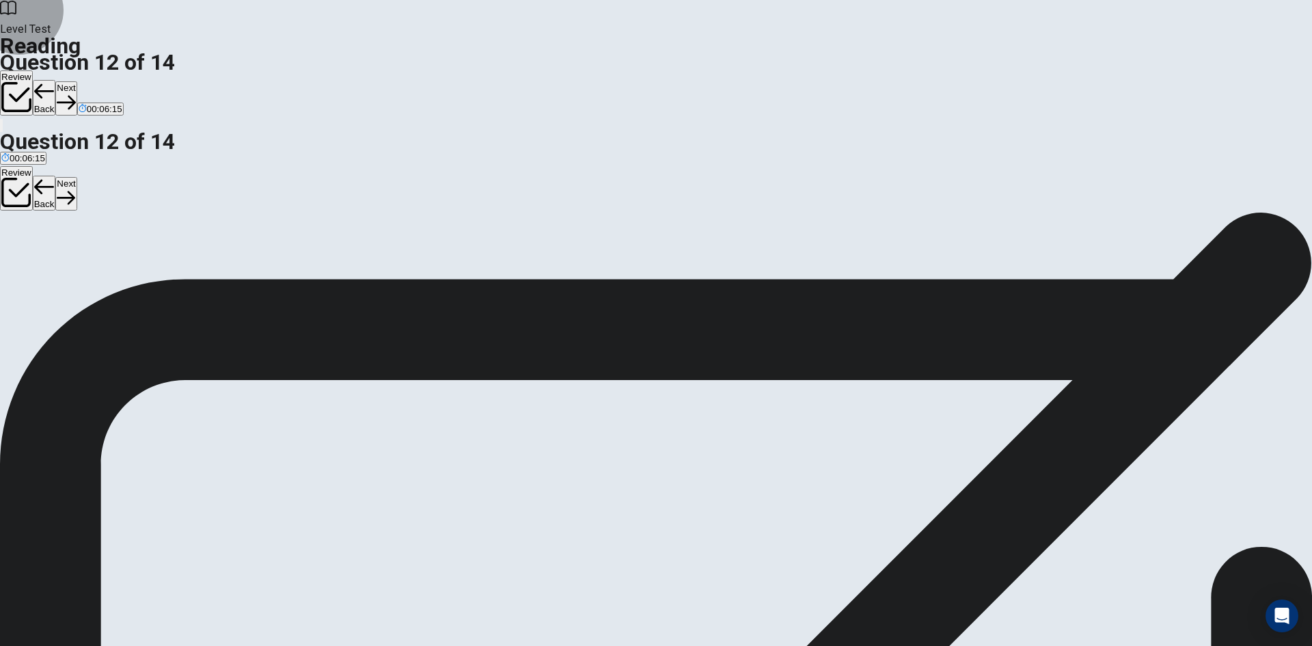
click at [77, 81] on button "Next" at bounding box center [65, 97] width 21 height 33
click at [549, 283] on span "By making it easy for fans to watch matches and follow players." at bounding box center [677, 278] width 256 height 10
click at [77, 81] on button "Next" at bounding box center [65, 97] width 21 height 33
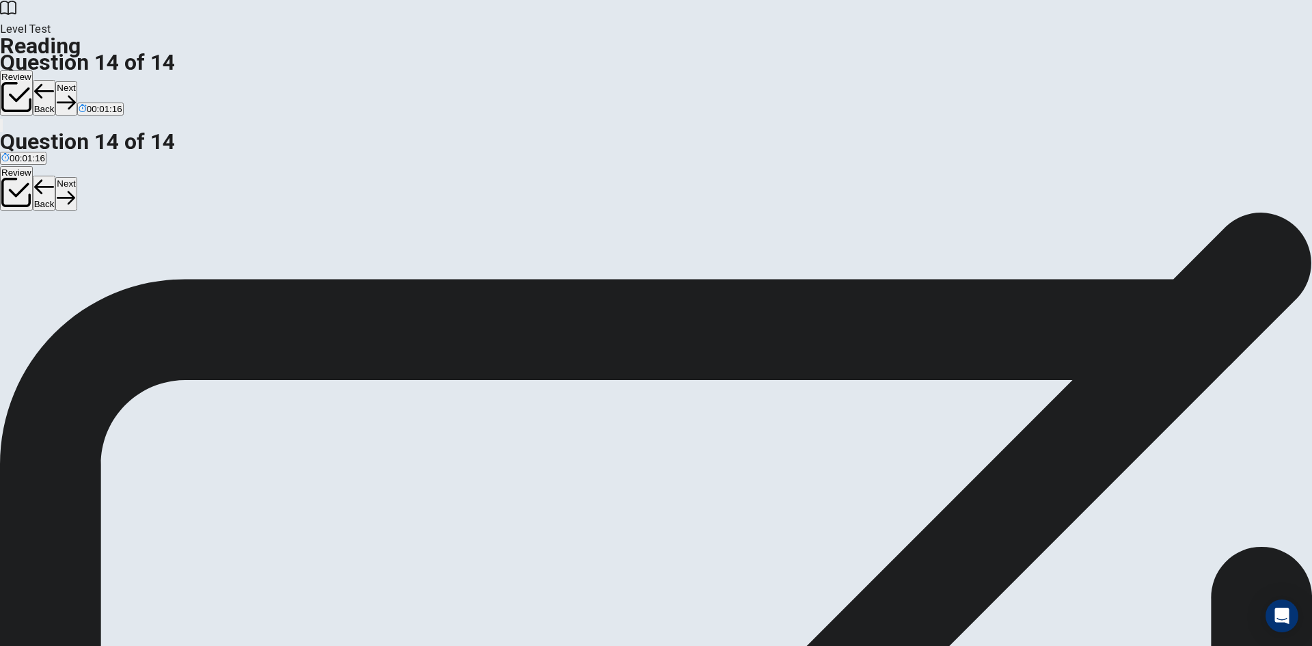
drag, startPoint x: 337, startPoint y: 476, endPoint x: 710, endPoint y: 383, distance: 384.8
drag, startPoint x: 337, startPoint y: 329, endPoint x: 631, endPoint y: 394, distance: 300.8
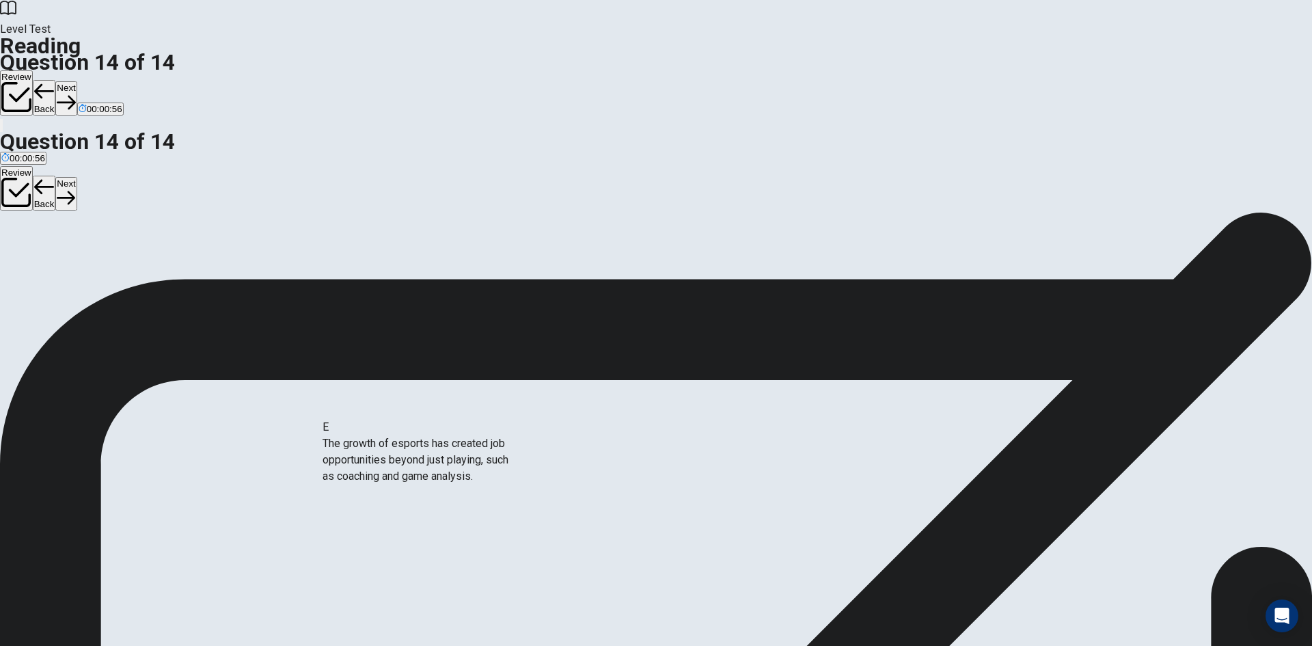
scroll to position [213, 0]
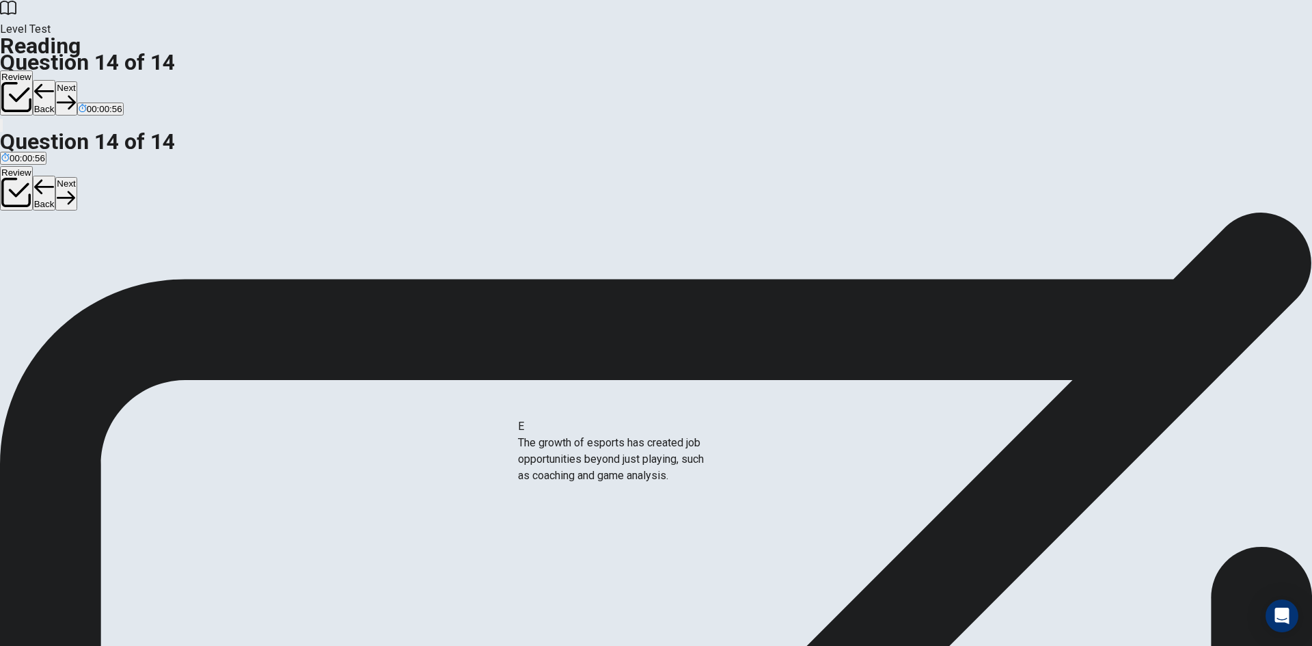
drag, startPoint x: 373, startPoint y: 442, endPoint x: 621, endPoint y: 454, distance: 248.4
click at [56, 80] on button "Back" at bounding box center [44, 98] width 23 height 36
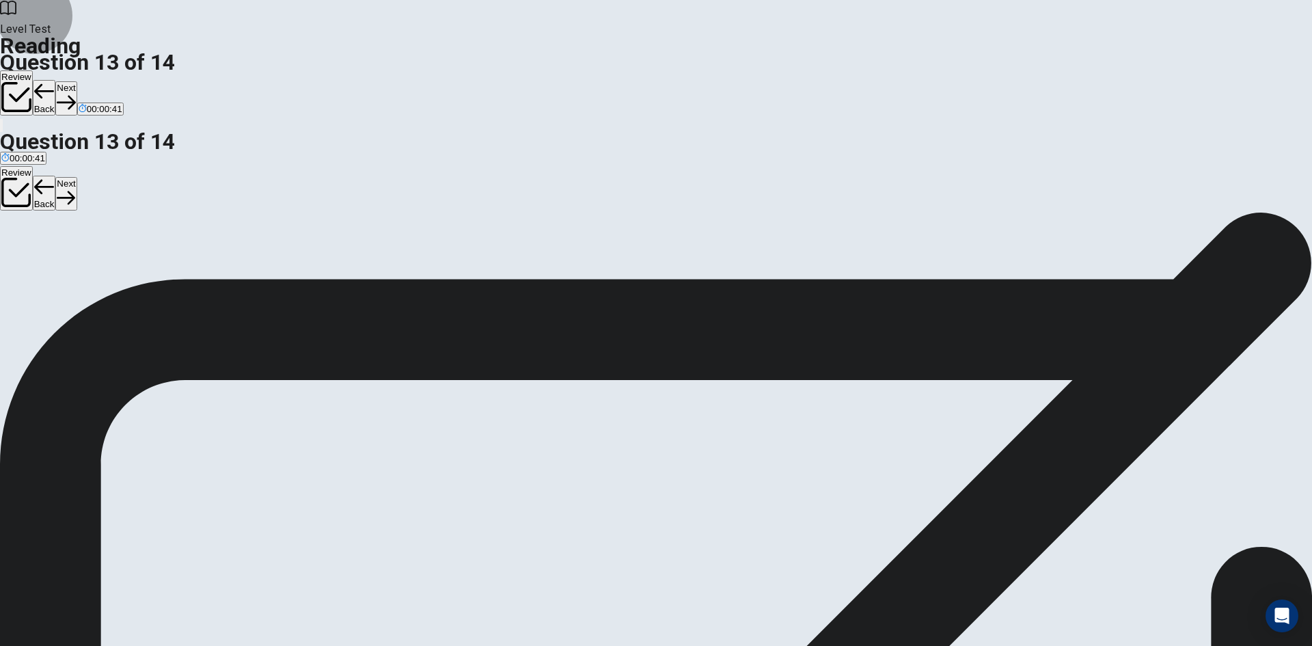
click at [77, 81] on button "Next" at bounding box center [65, 97] width 21 height 33
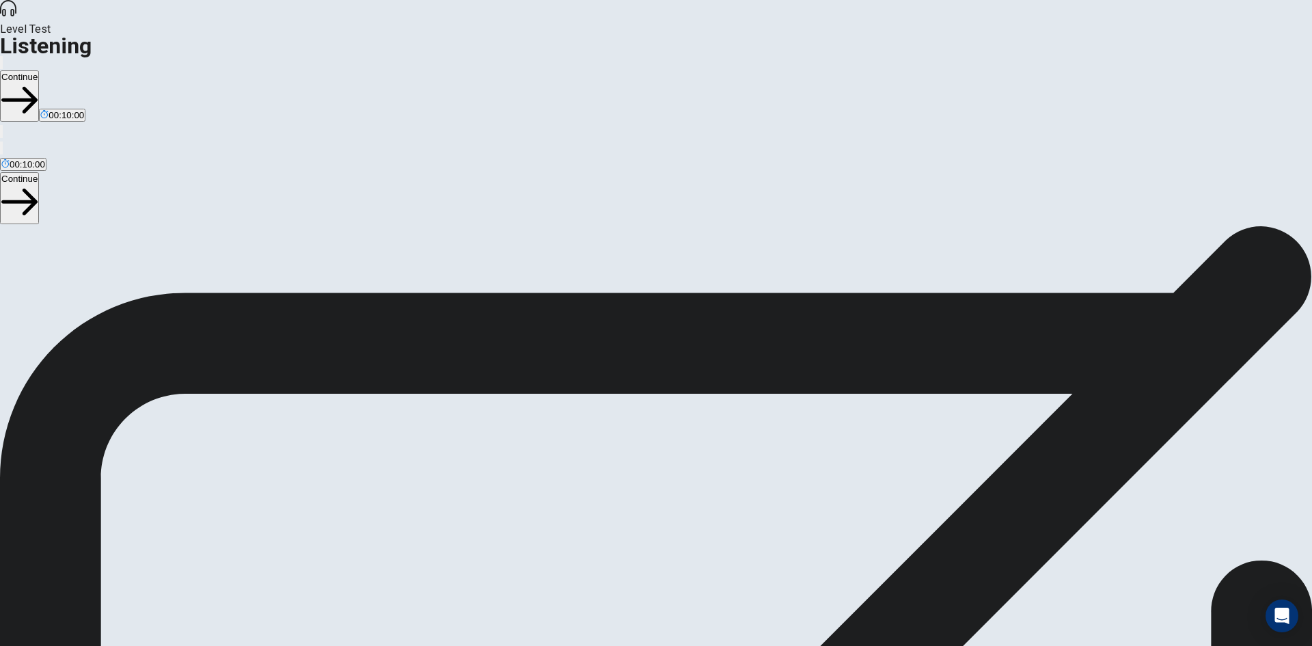
scroll to position [10, 0]
click at [39, 70] on button "Continue" at bounding box center [19, 95] width 39 height 51
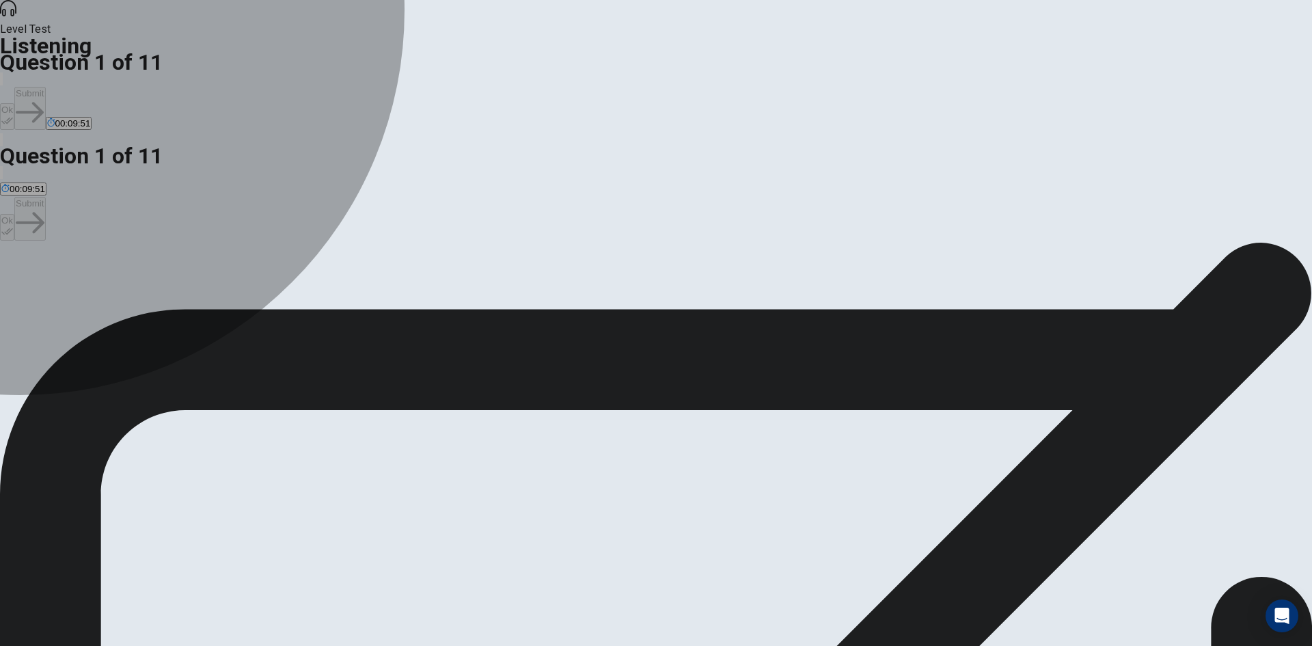
click at [363, 276] on div "C" at bounding box center [280, 281] width 166 height 10
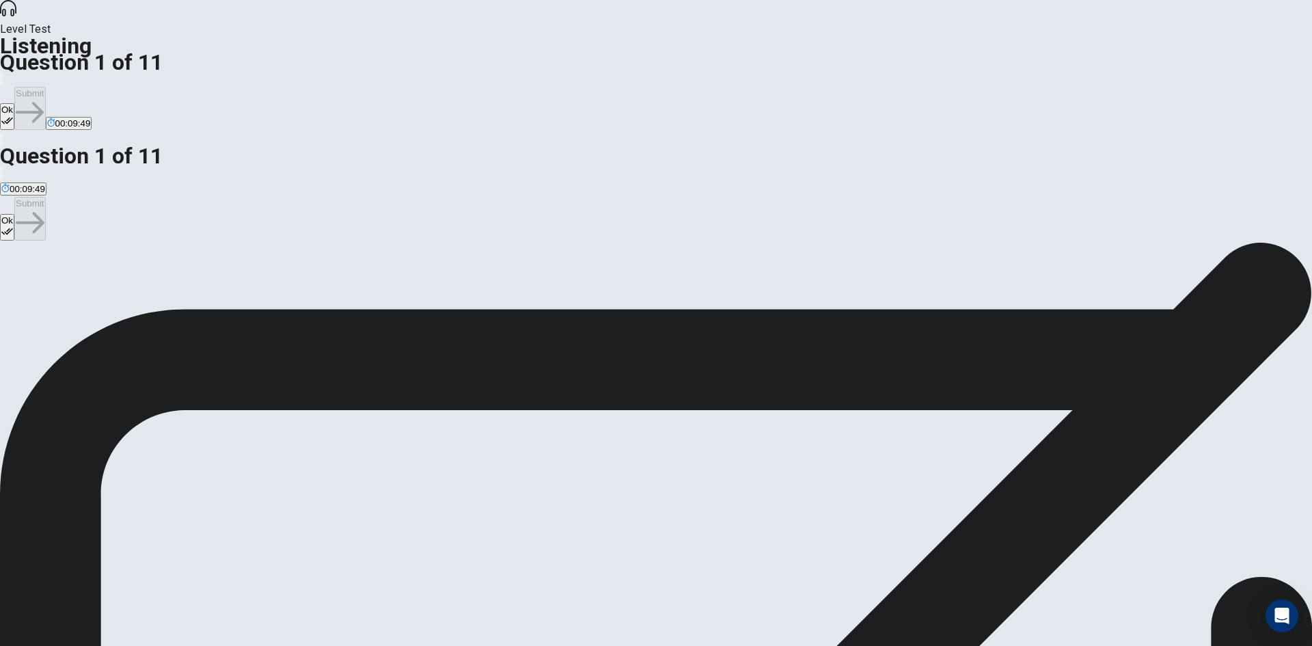
click at [13, 115] on icon "button" at bounding box center [7, 121] width 12 height 12
click at [45, 87] on button "Submit" at bounding box center [29, 108] width 31 height 43
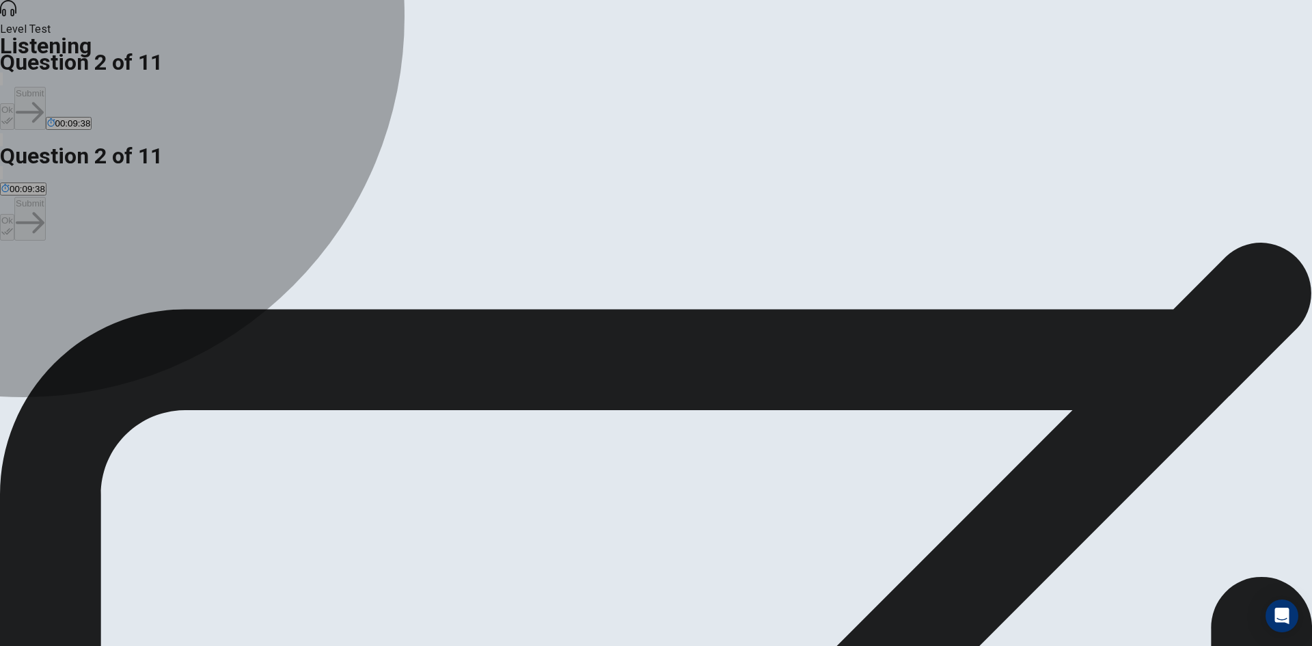
click at [381, 286] on div "C" at bounding box center [293, 281] width 175 height 10
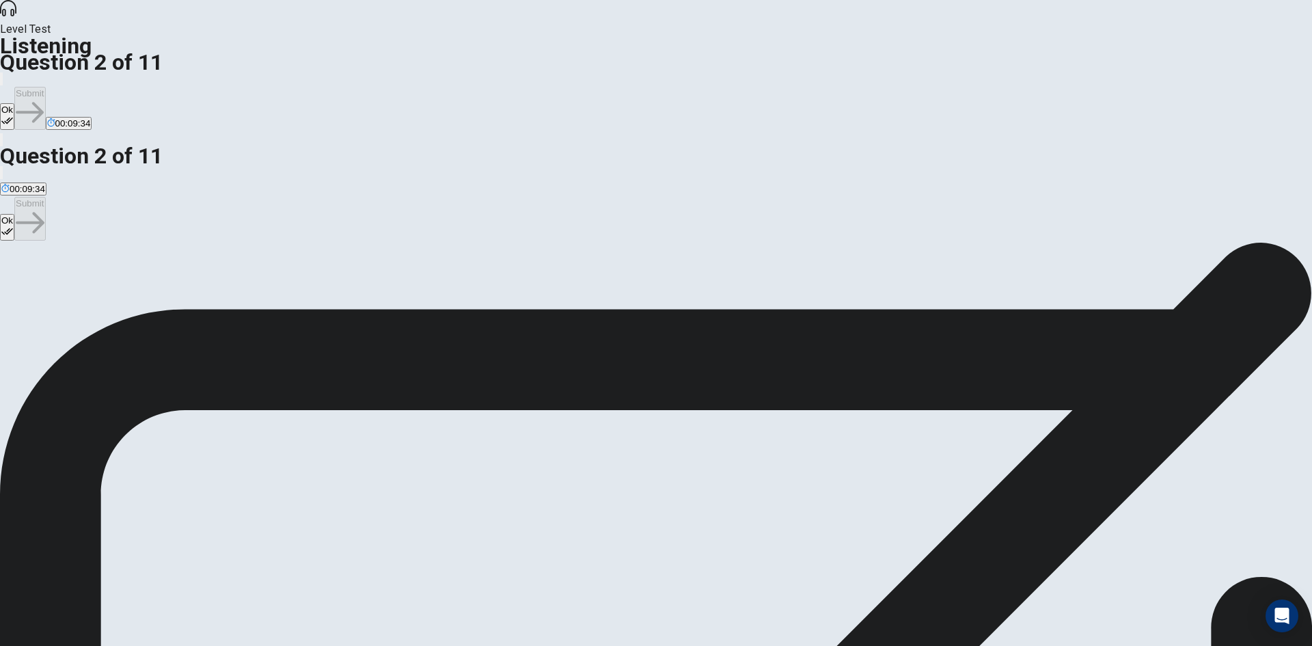
click at [14, 103] on button "Ok" at bounding box center [7, 116] width 14 height 27
click at [45, 87] on button "Submit" at bounding box center [29, 108] width 31 height 43
drag, startPoint x: 471, startPoint y: 284, endPoint x: 480, endPoint y: 286, distance: 9.7
click at [85, 286] on div "C" at bounding box center [74, 281] width 23 height 10
click at [14, 103] on button "Ok" at bounding box center [7, 116] width 14 height 27
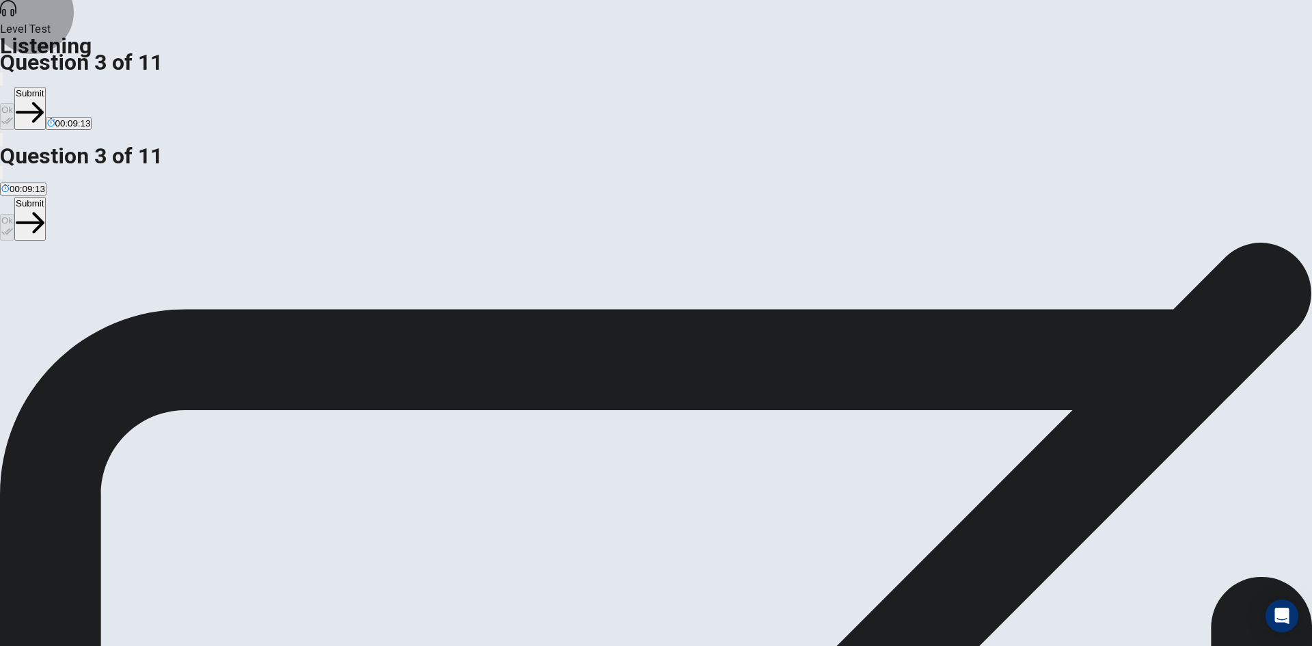
click at [45, 87] on button "Submit" at bounding box center [29, 108] width 31 height 43
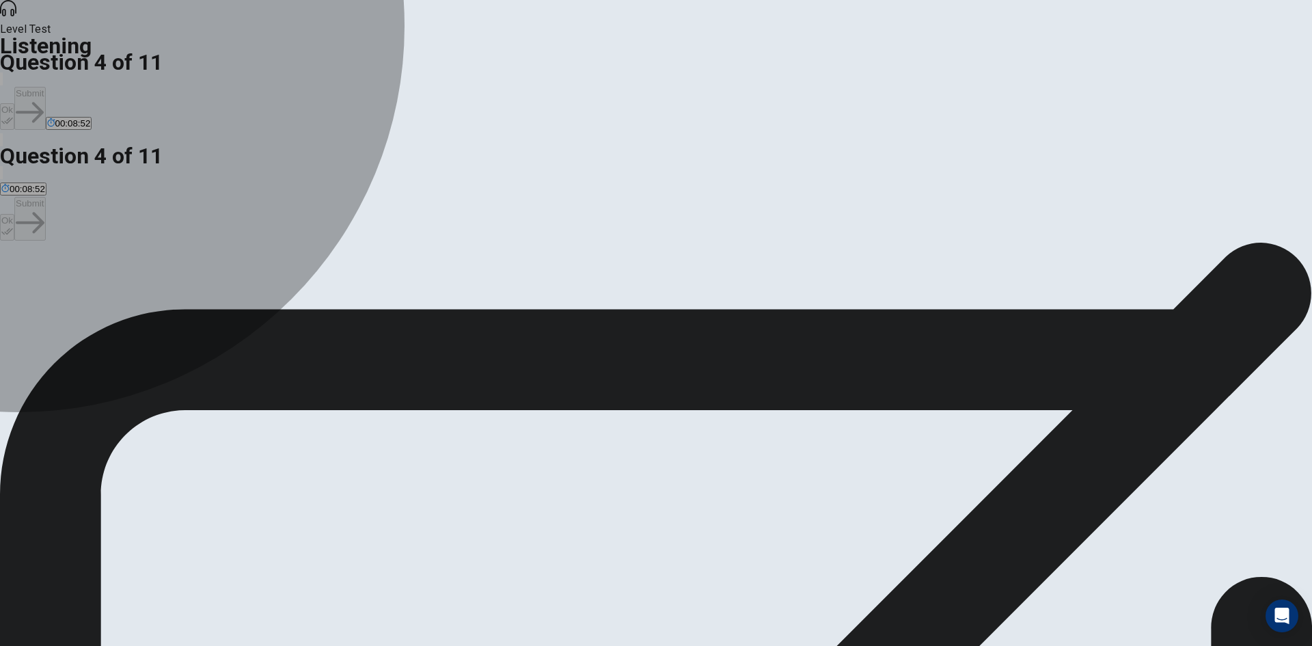
click at [258, 276] on div "B" at bounding box center [210, 281] width 94 height 10
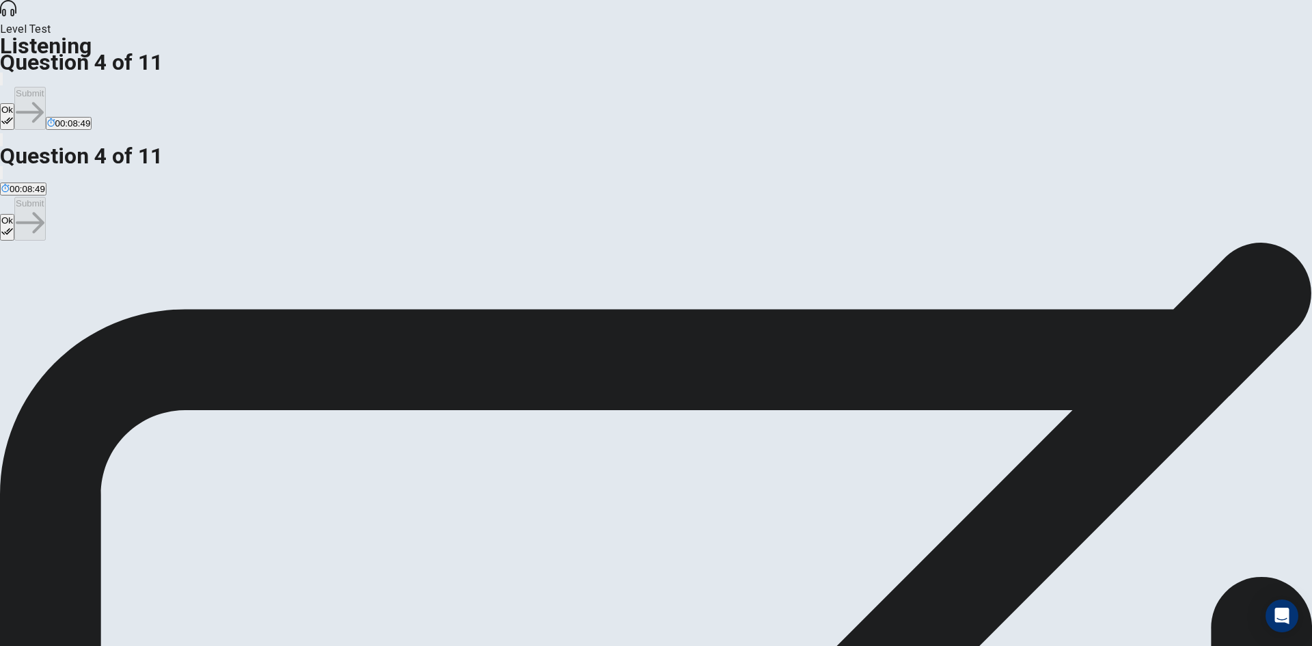
click at [14, 103] on button "Ok" at bounding box center [7, 116] width 14 height 27
click at [45, 87] on button "Submit" at bounding box center [29, 108] width 31 height 43
click at [349, 286] on span "They are having trouble customizing their character." at bounding box center [244, 291] width 209 height 10
click at [14, 103] on button "Ok" at bounding box center [7, 116] width 14 height 27
click at [45, 87] on button "Submit" at bounding box center [29, 108] width 31 height 43
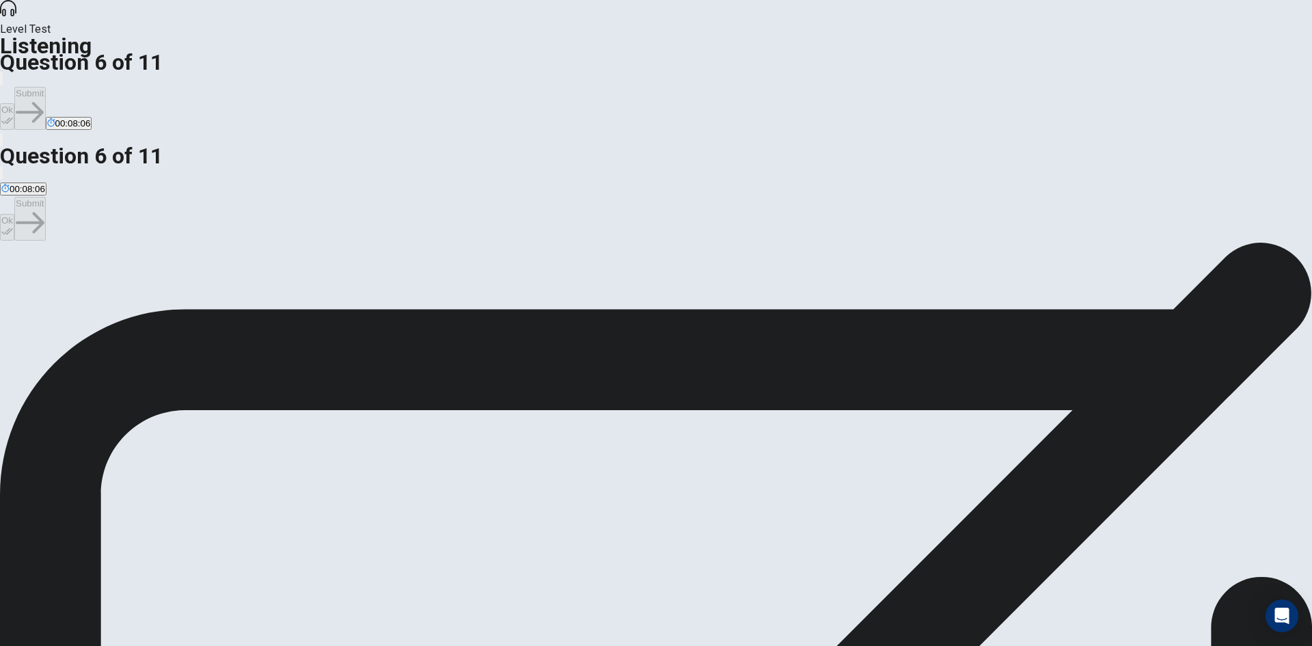
click at [476, 286] on div "D" at bounding box center [435, 281] width 155 height 10
click at [14, 103] on button "Ok" at bounding box center [7, 116] width 14 height 27
click at [45, 87] on button "Submit" at bounding box center [29, 108] width 31 height 43
click at [3, 72] on button "button" at bounding box center [1, 78] width 3 height 13
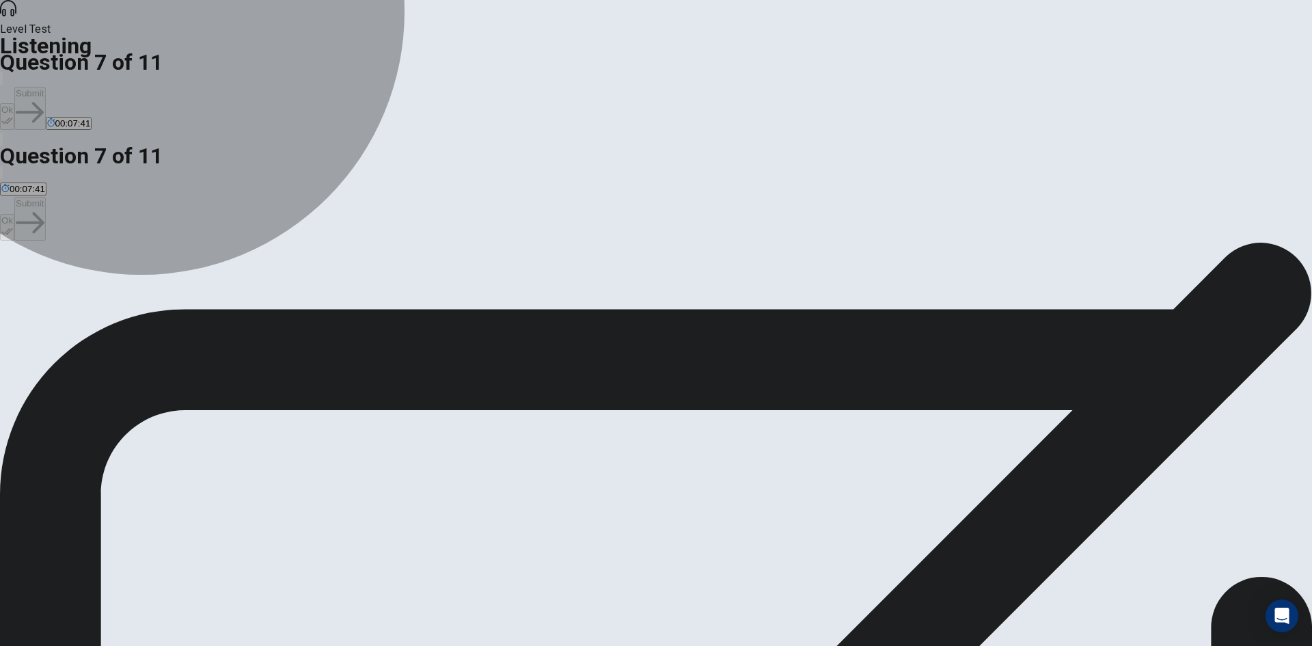
click at [325, 286] on span "Seeing what updates the developers will add." at bounding box center [233, 291] width 182 height 10
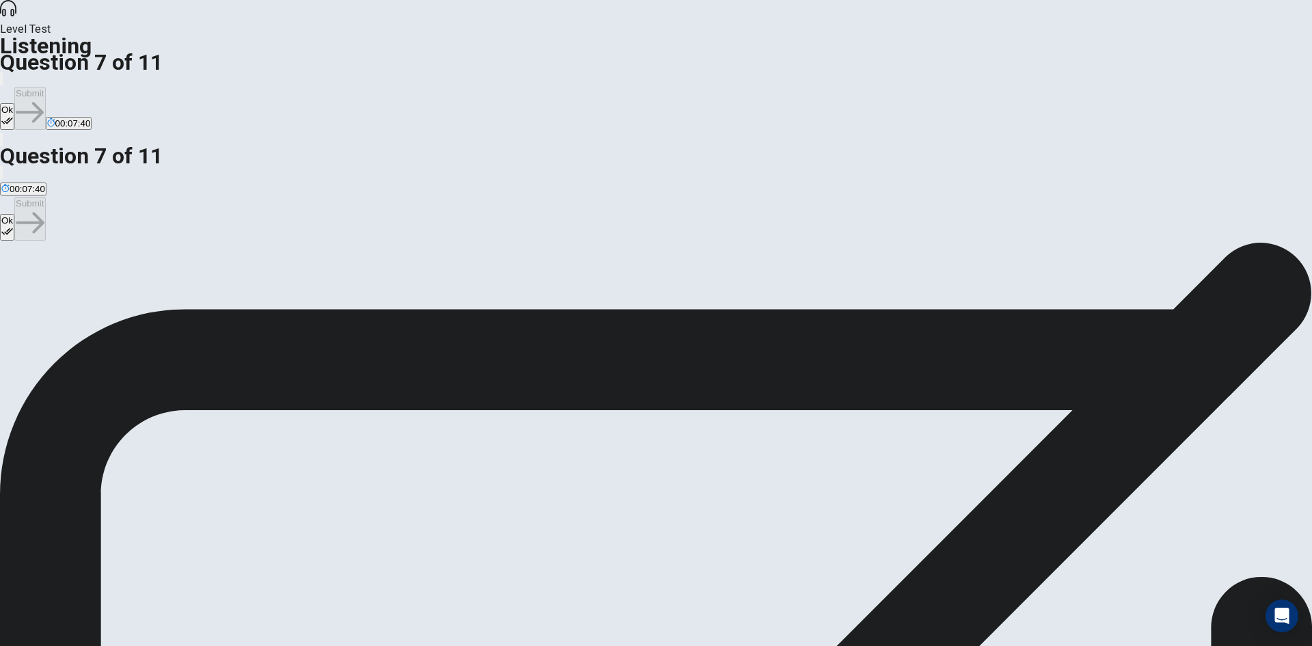
click at [13, 115] on icon "button" at bounding box center [7, 121] width 12 height 12
click at [45, 87] on button "Submit" at bounding box center [29, 108] width 31 height 43
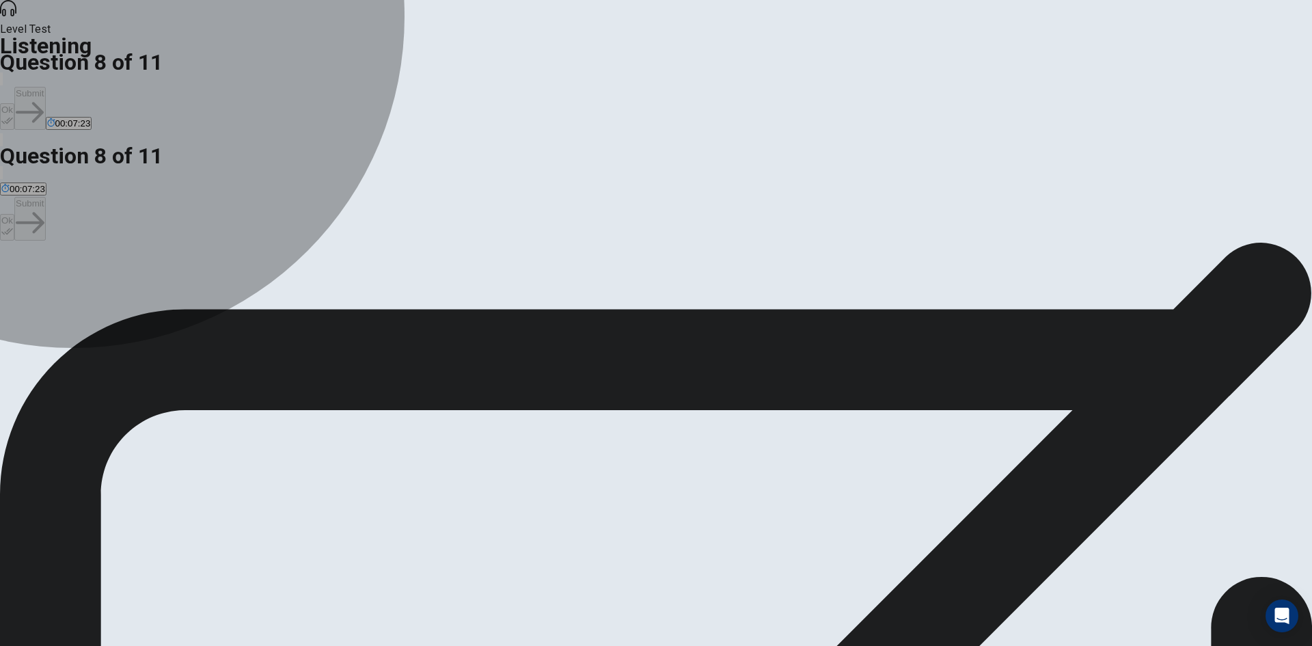
click at [528, 297] on span "They are enjoying it and are eager to continue playing." at bounding box center [499, 291] width 220 height 10
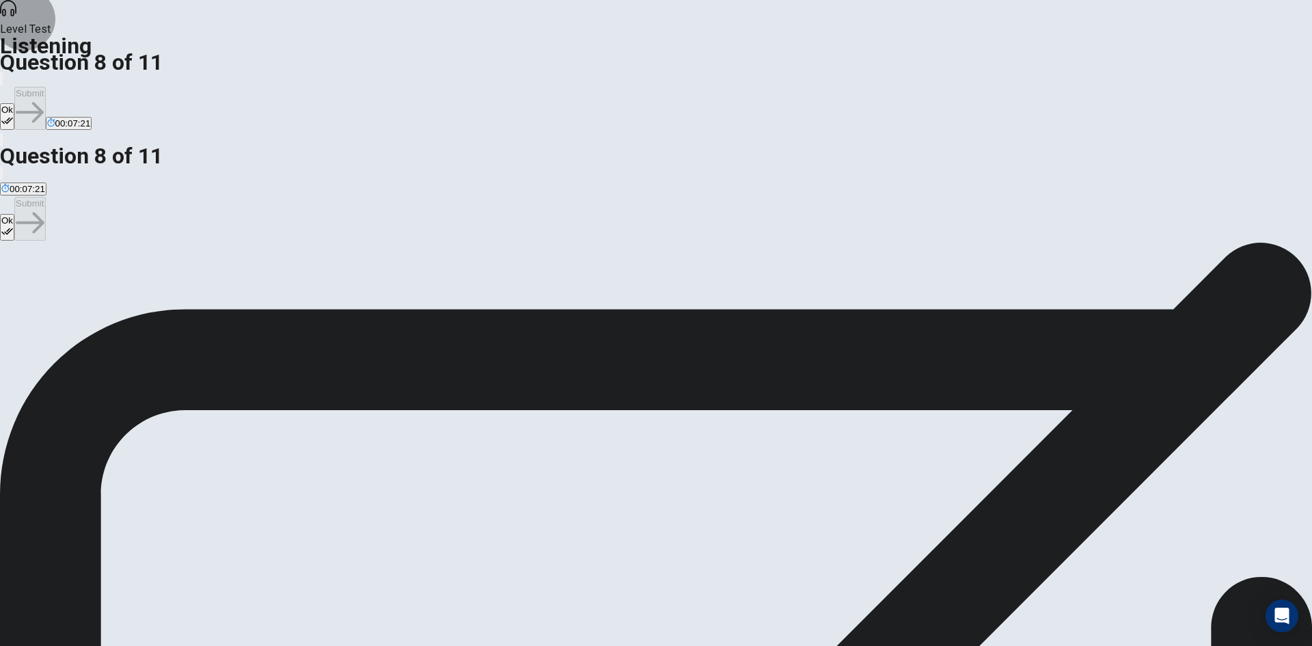
click at [14, 103] on button "Ok" at bounding box center [7, 116] width 14 height 27
click at [45, 87] on button "Submit" at bounding box center [29, 108] width 31 height 43
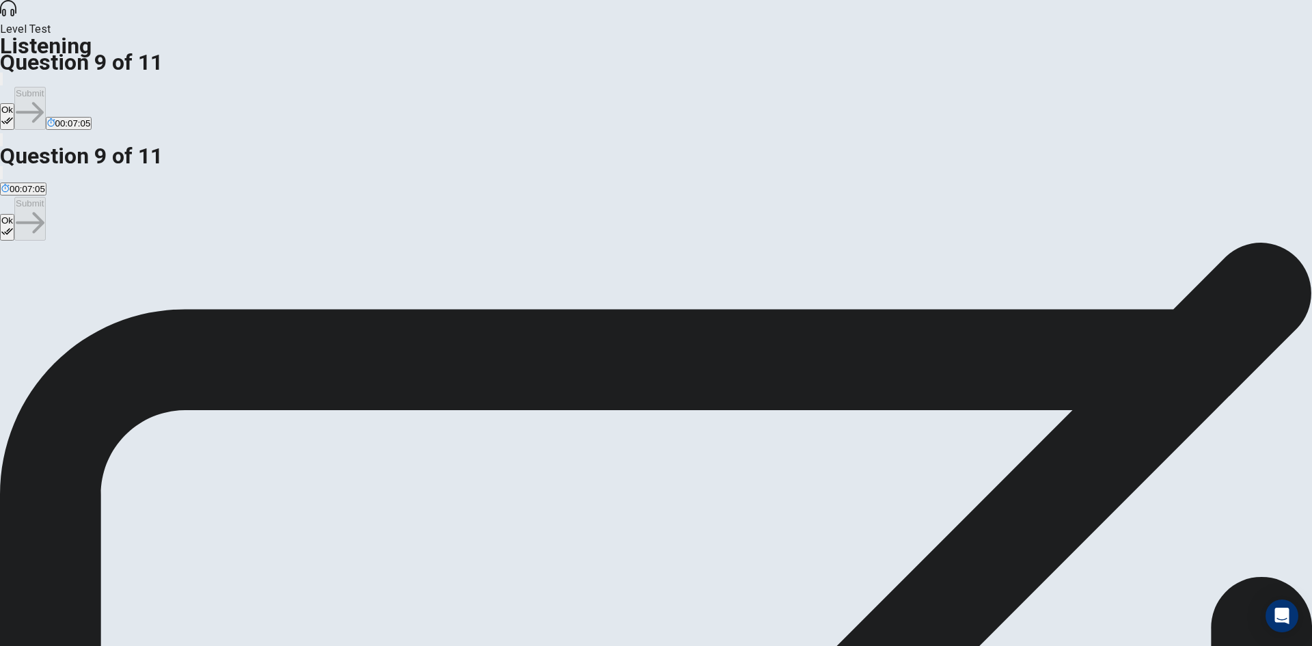
click at [13, 115] on icon "button" at bounding box center [7, 121] width 12 height 12
click at [45, 87] on button "Submit" at bounding box center [29, 108] width 31 height 43
click at [474, 286] on div "D" at bounding box center [420, 281] width 116 height 10
click at [14, 103] on button "Ok" at bounding box center [7, 116] width 14 height 27
click at [45, 87] on button "Submit" at bounding box center [29, 108] width 31 height 43
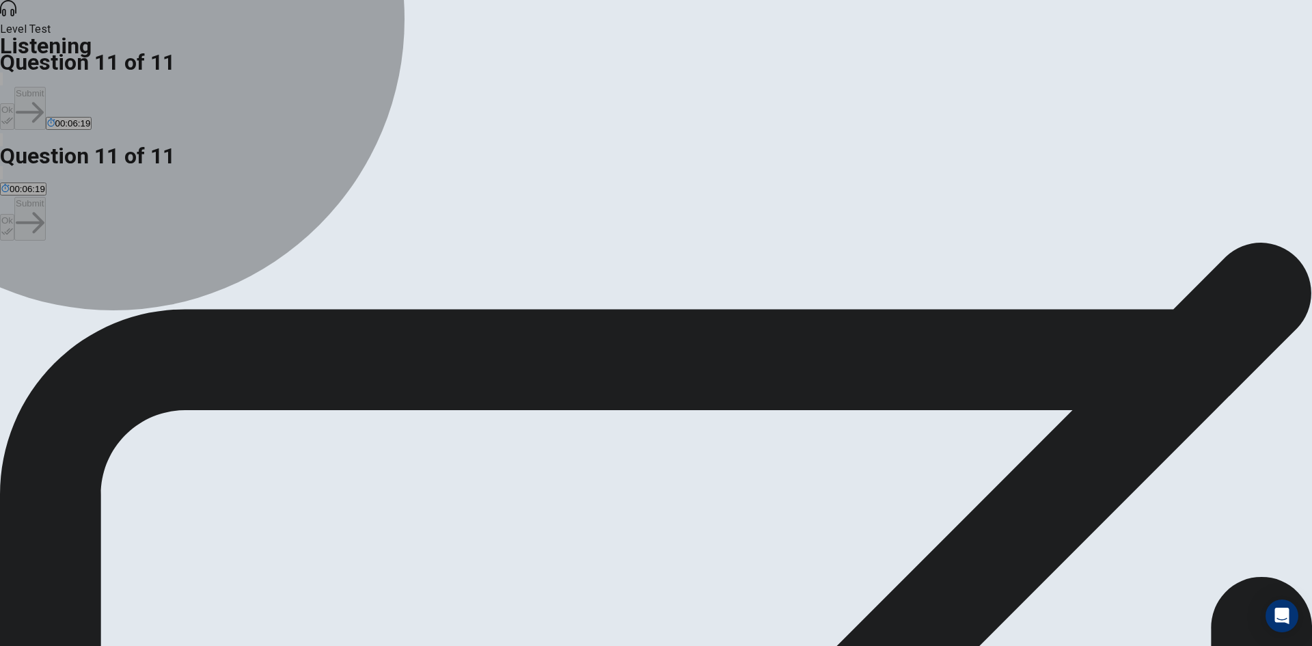
click at [570, 297] on span "Finding new multiplayer challenges." at bounding box center [642, 291] width 144 height 10
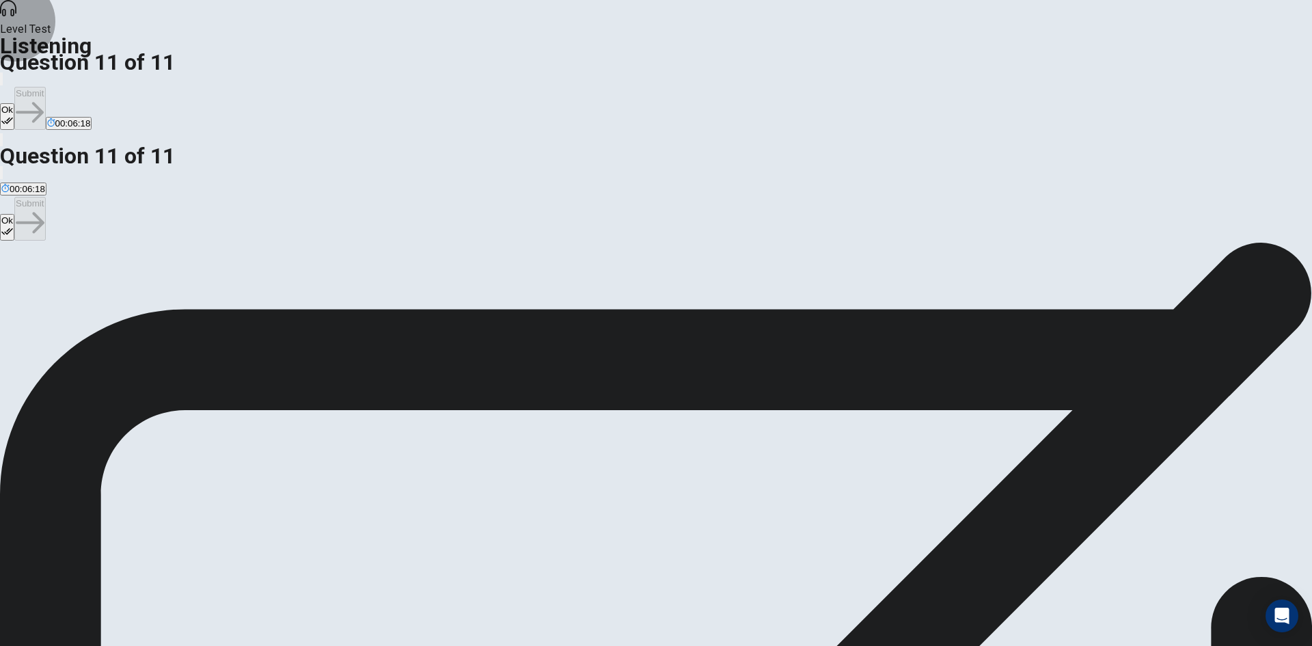
click at [14, 103] on button "Ok" at bounding box center [7, 116] width 14 height 27
click at [45, 87] on button "Submit" at bounding box center [29, 108] width 31 height 43
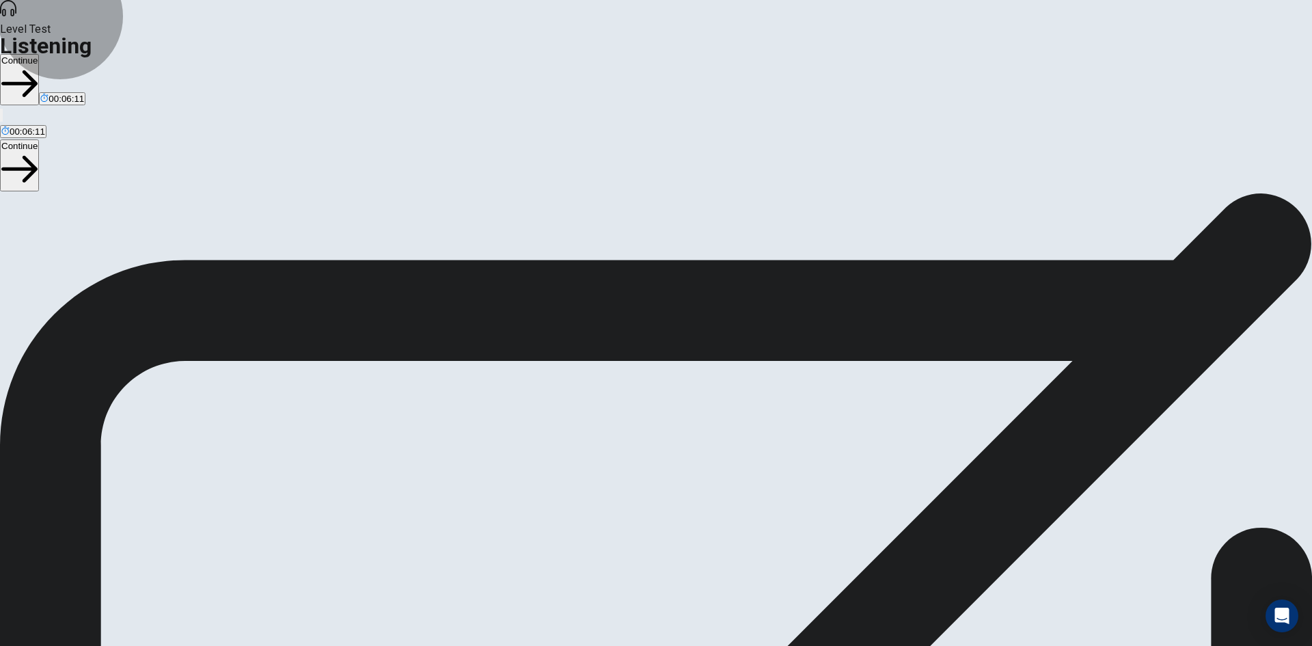
click at [39, 54] on button "Continue" at bounding box center [19, 79] width 39 height 51
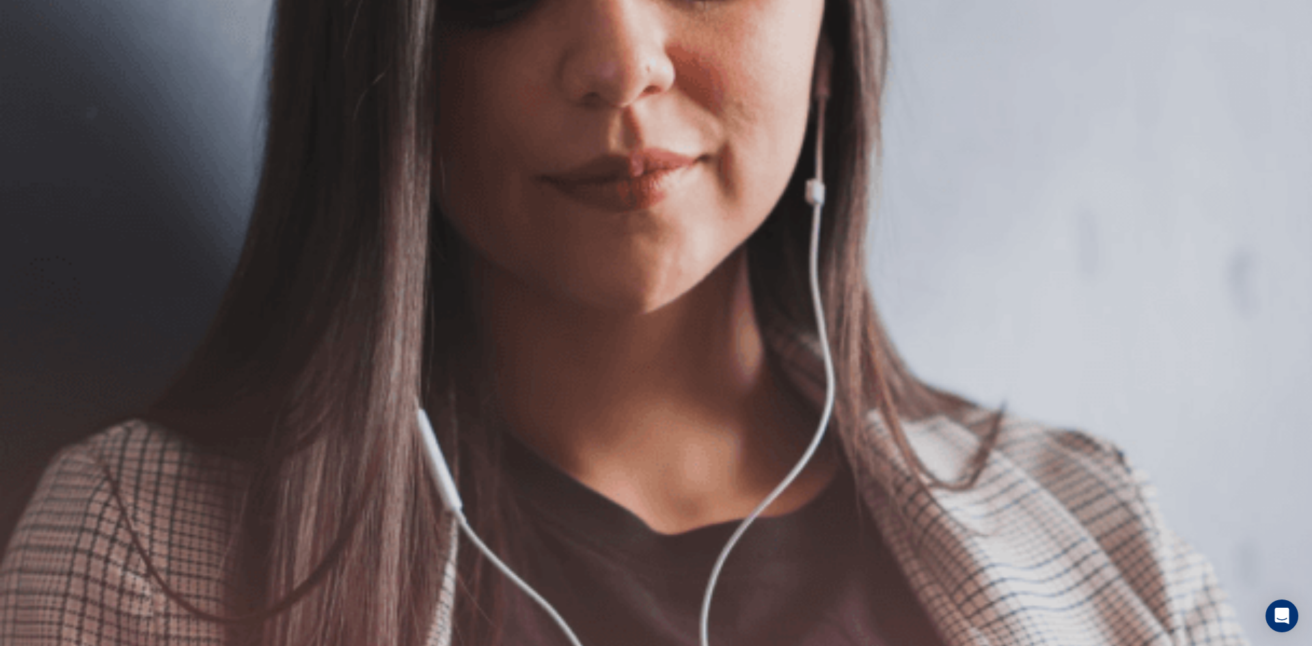
scroll to position [92, 0]
click at [39, 70] on button "Continue" at bounding box center [19, 95] width 39 height 51
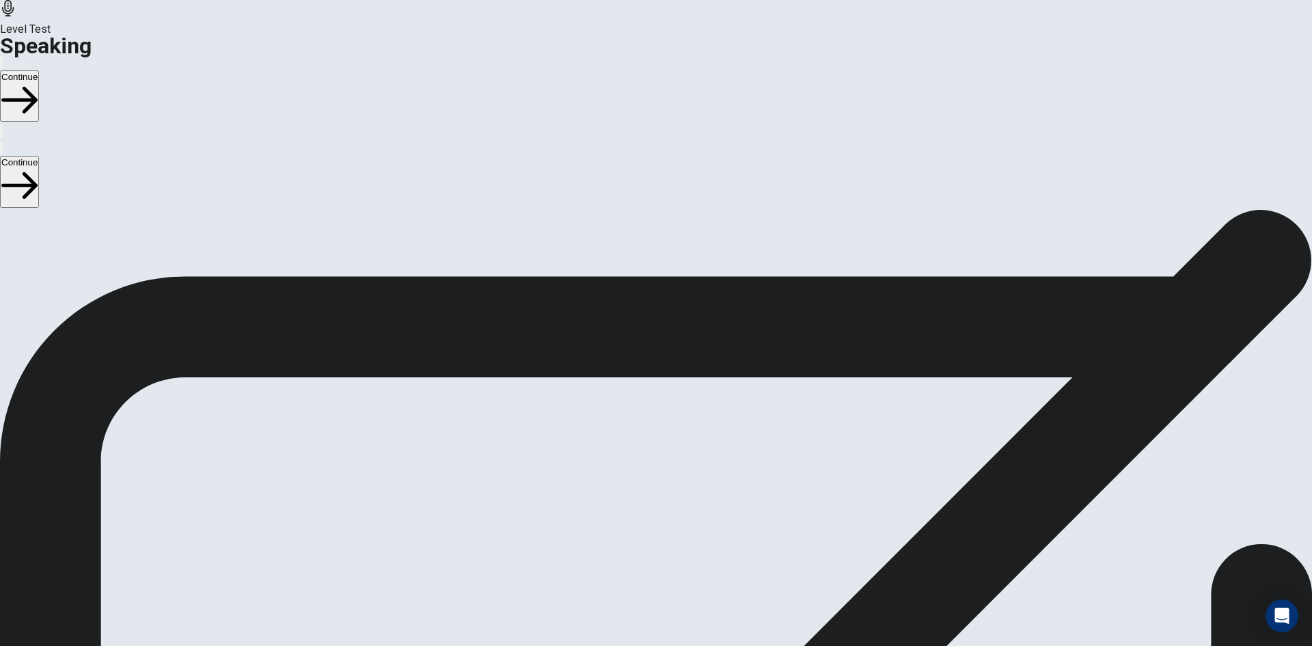
click at [681, 438] on icon at bounding box center [656, 462] width 49 height 49
click at [677, 343] on icon at bounding box center [656, 363] width 41 height 41
click at [641, 391] on button "Play Audio" at bounding box center [639, 397] width 3 height 13
click at [39, 70] on button "Continue" at bounding box center [19, 95] width 39 height 51
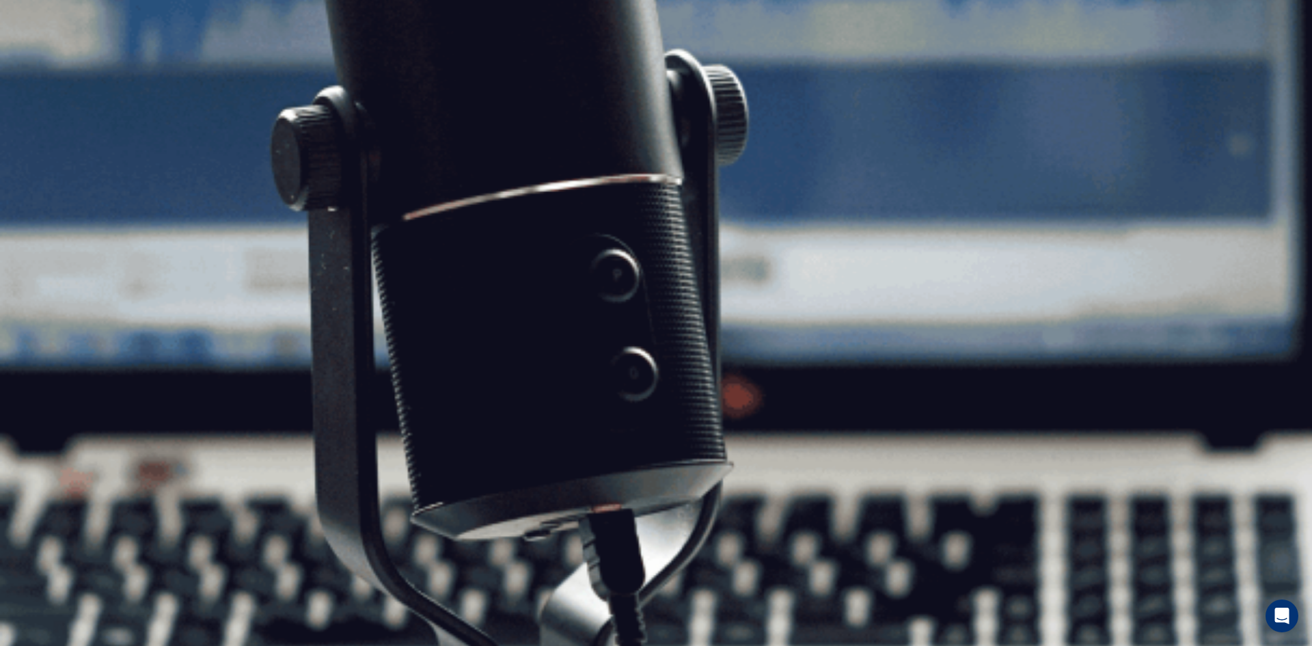
click at [39, 70] on button "Continue" at bounding box center [19, 95] width 39 height 51
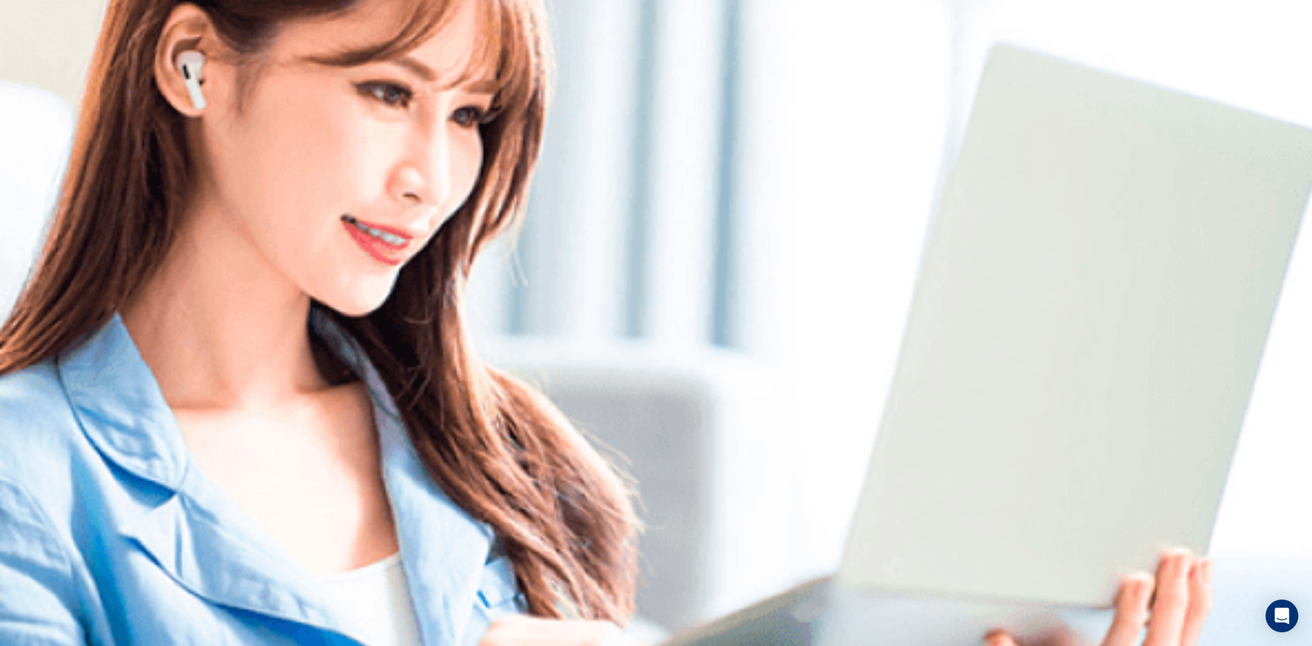
scroll to position [0, 0]
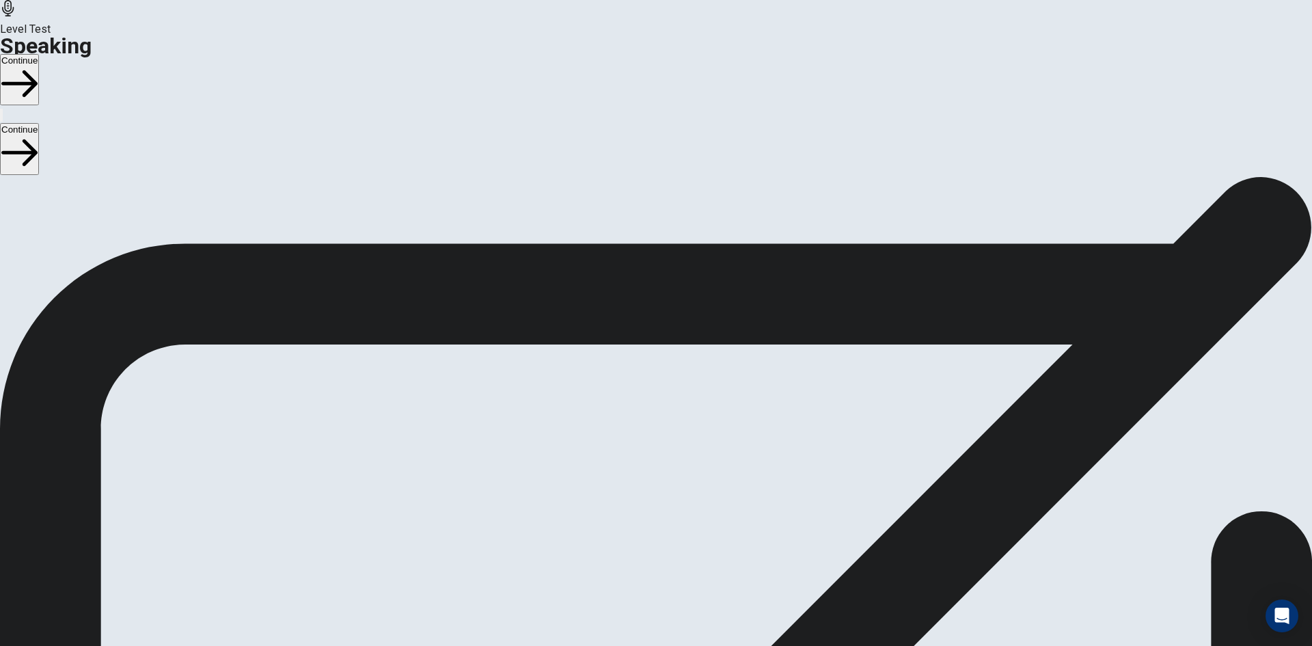
click at [39, 54] on button "Continue" at bounding box center [19, 79] width 39 height 51
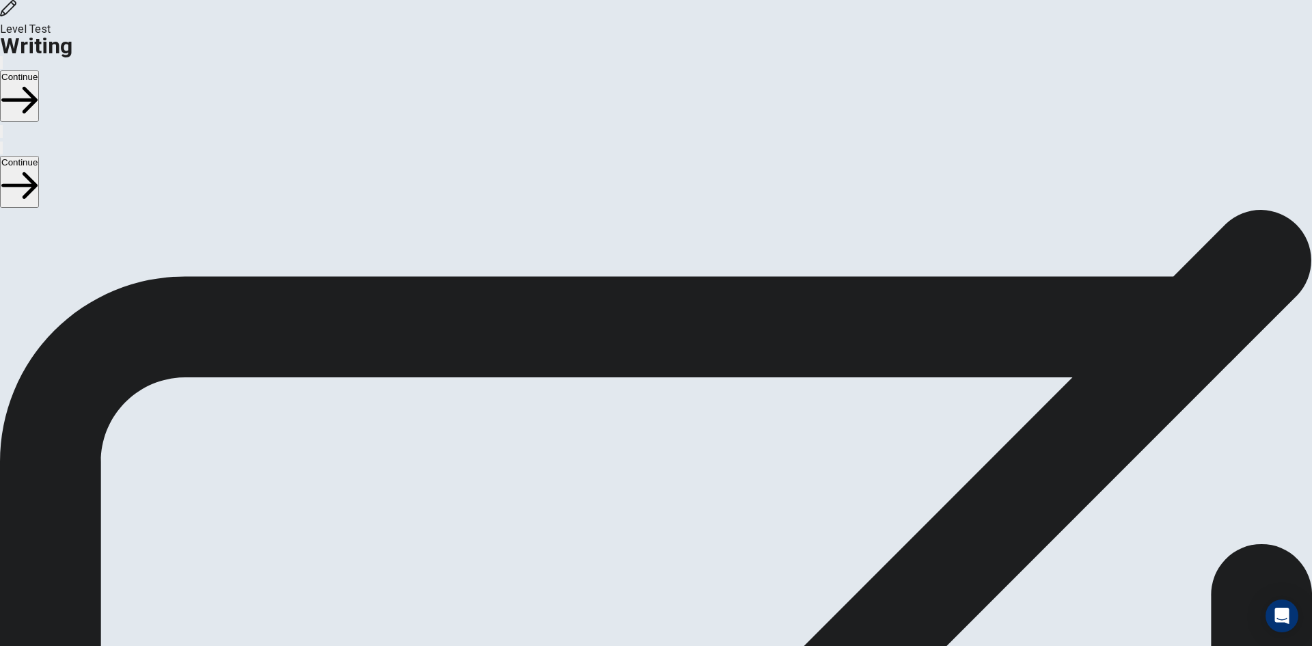
click at [39, 70] on button "Continue" at bounding box center [19, 95] width 39 height 51
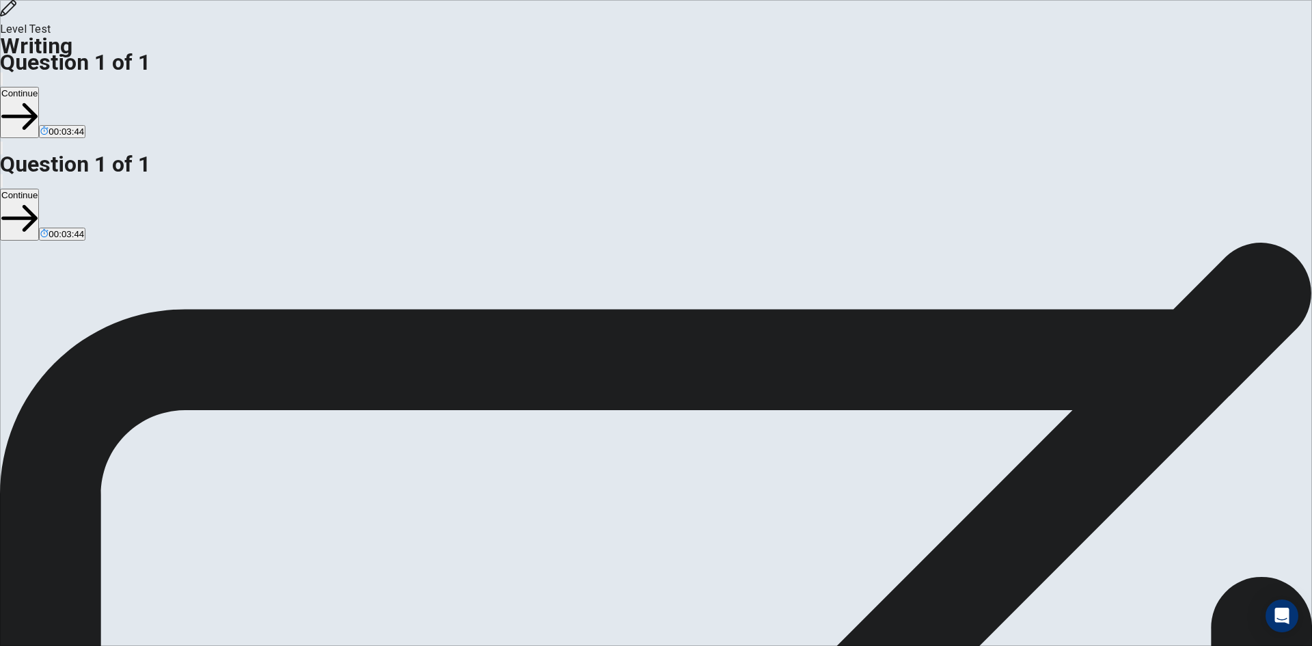
drag, startPoint x: 921, startPoint y: 282, endPoint x: 916, endPoint y: 290, distance: 9.9
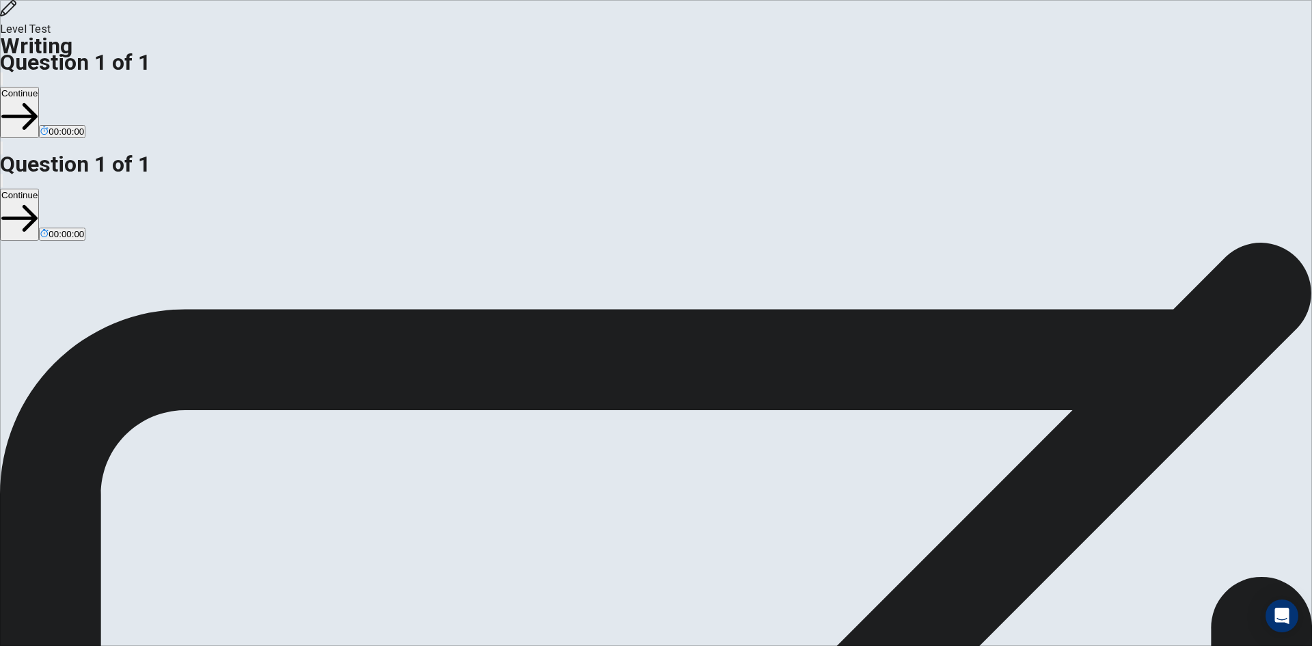
type textarea "**********"
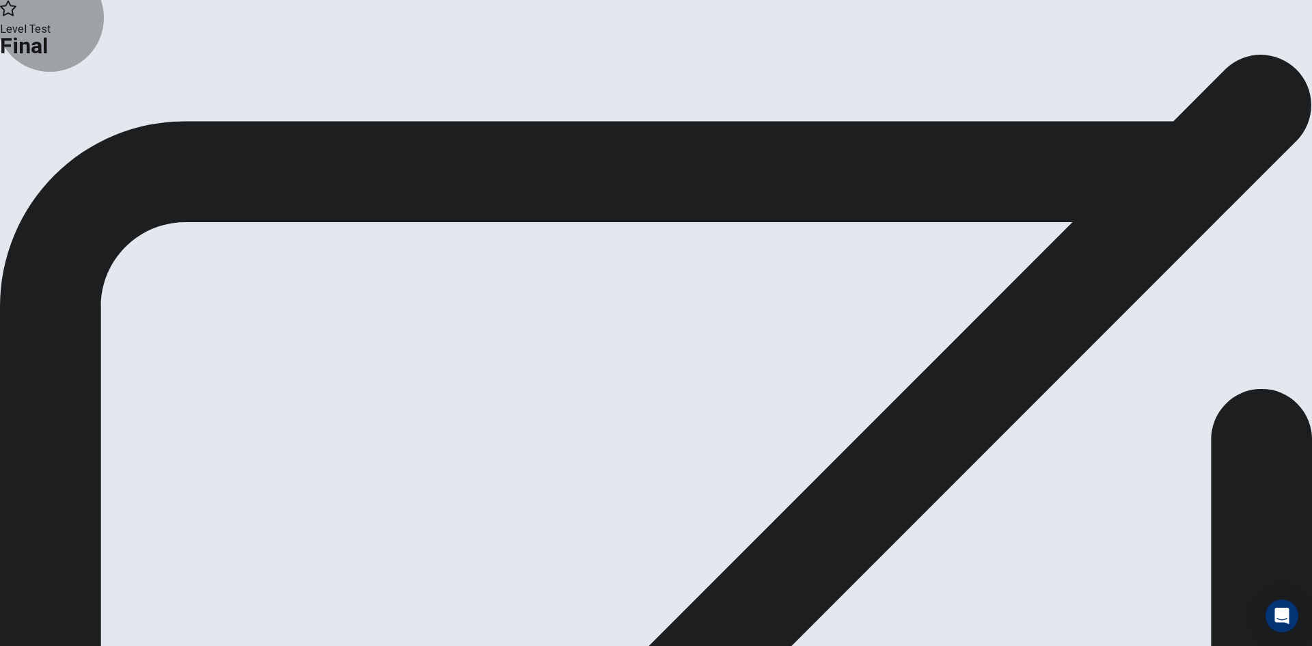
click at [109, 122] on button "Continue" at bounding box center [80, 112] width 55 height 18
